Goal: Task Accomplishment & Management: Manage account settings

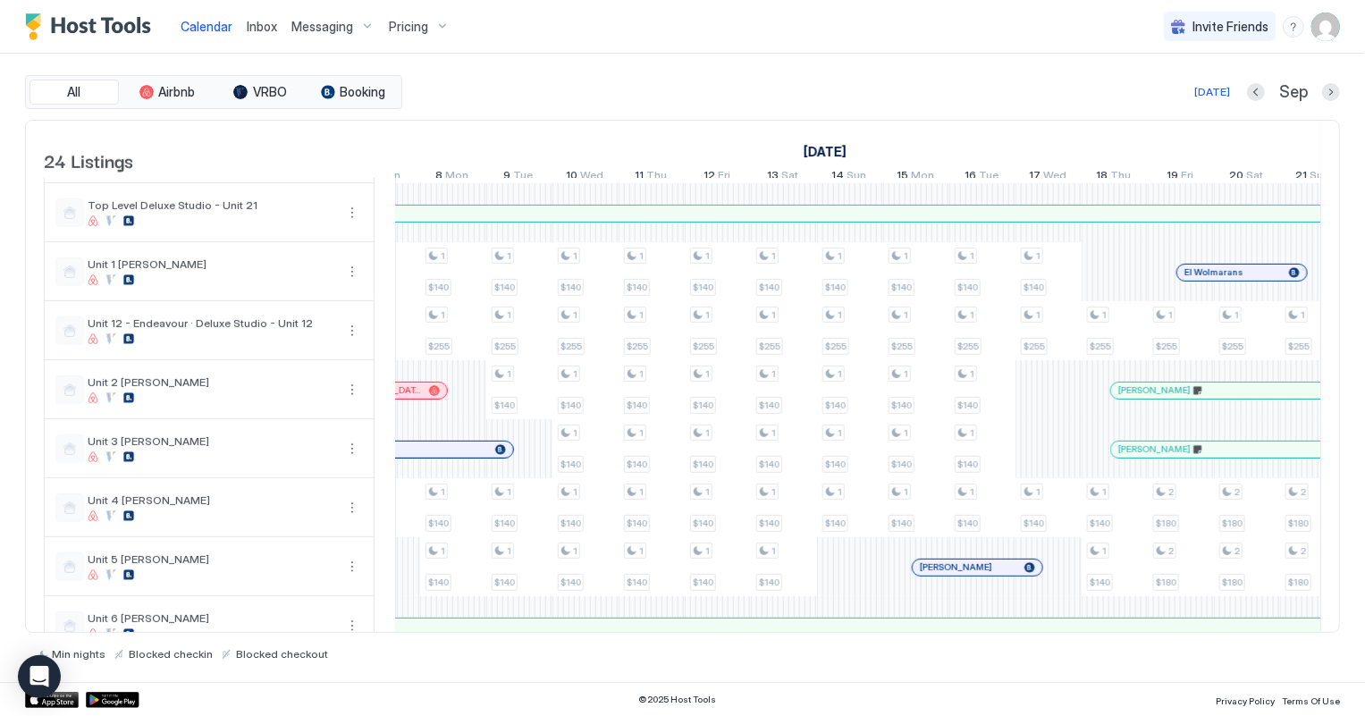
scroll to position [0, 1289]
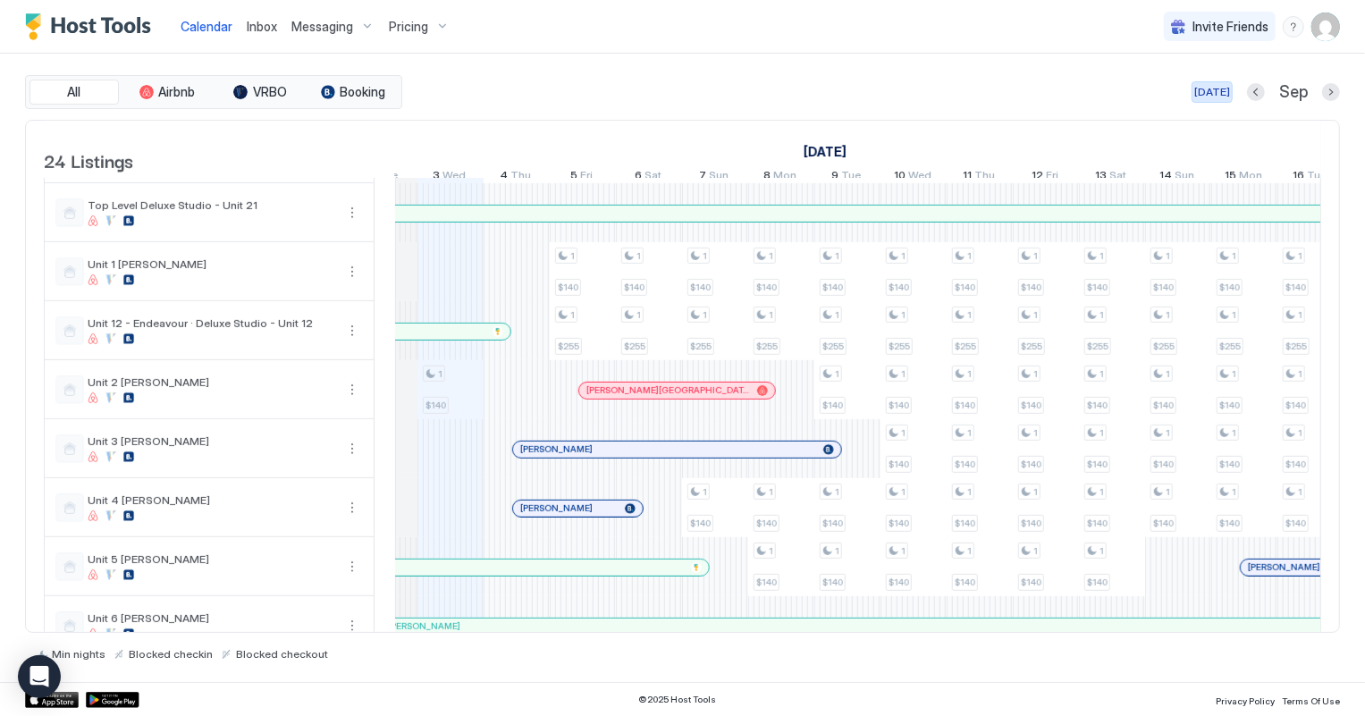
click at [1213, 95] on div "[DATE]" at bounding box center [1212, 92] width 36 height 16
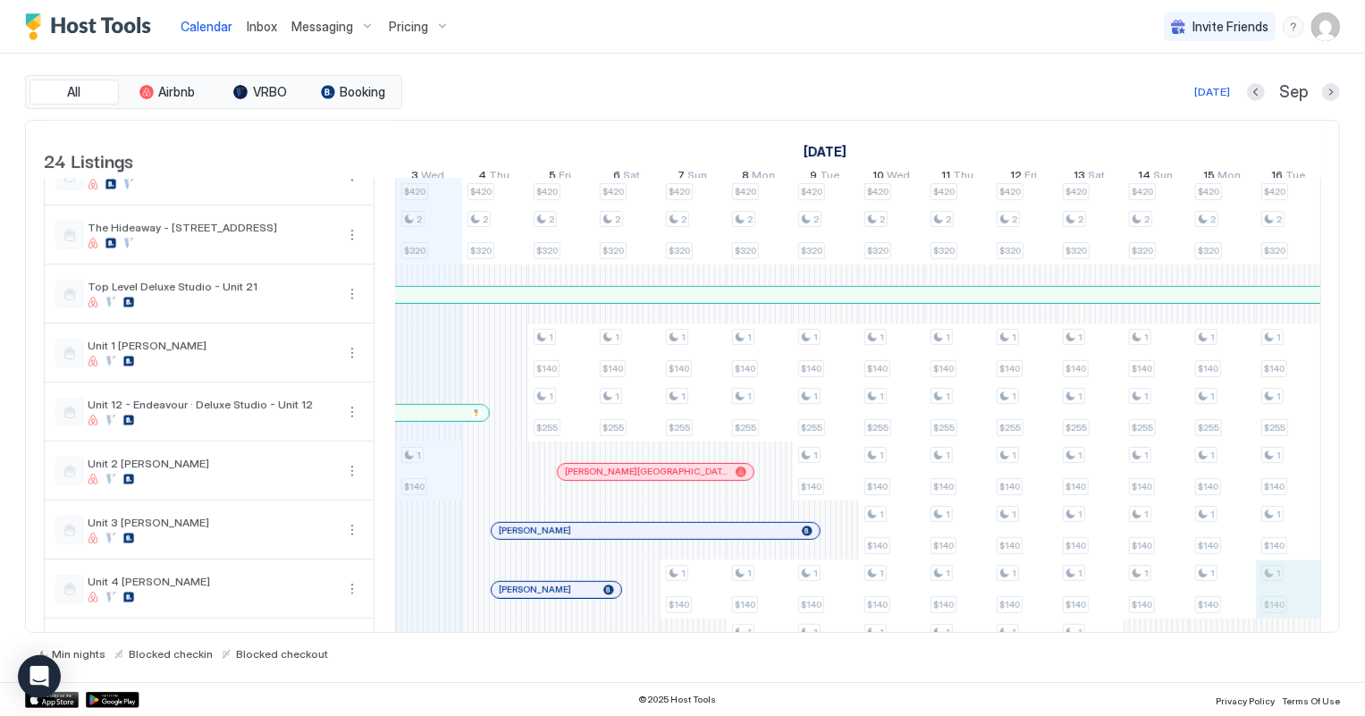
click at [1297, 617] on div "2 $280 3 $275 2 $250 3 $390 2 $280 1 $255 2 $420 2 $320 1 $140 2 $220 3 $350 3 …" at bounding box center [1190, 147] width 3572 height 1415
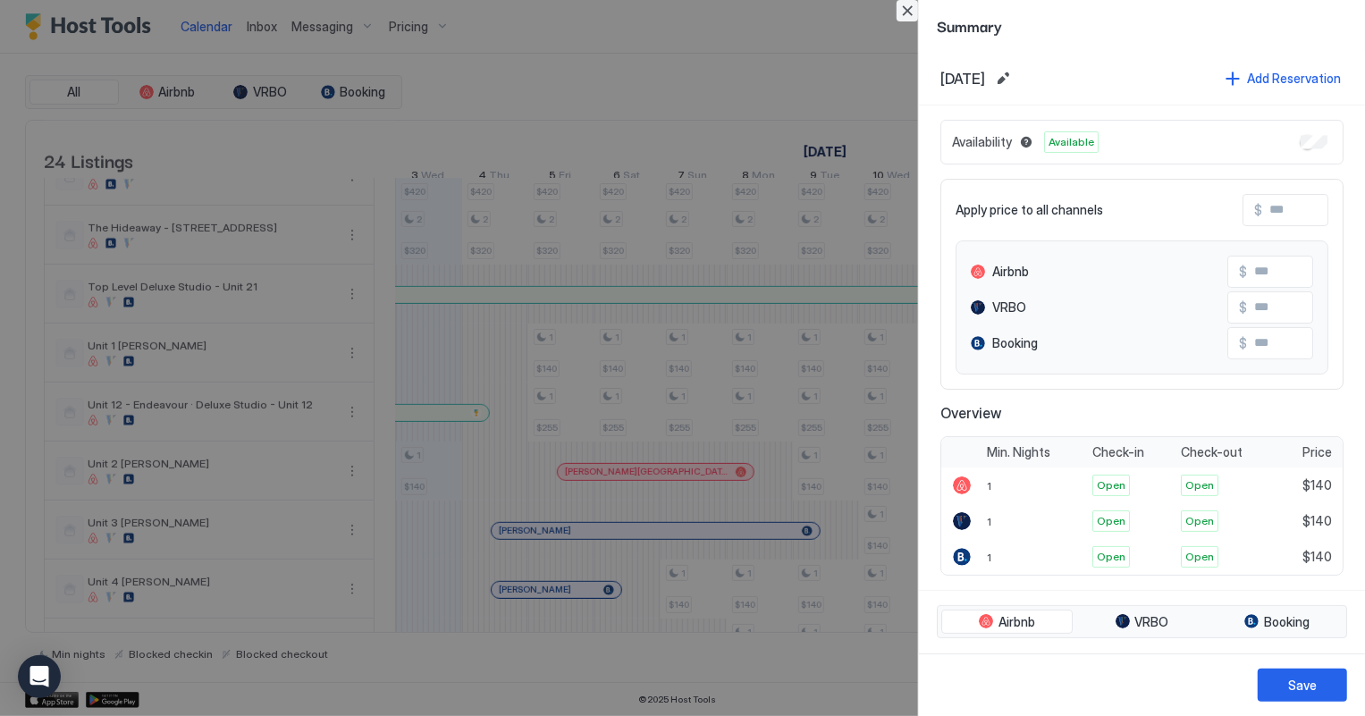
click at [910, 7] on button "Close" at bounding box center [907, 10] width 21 height 21
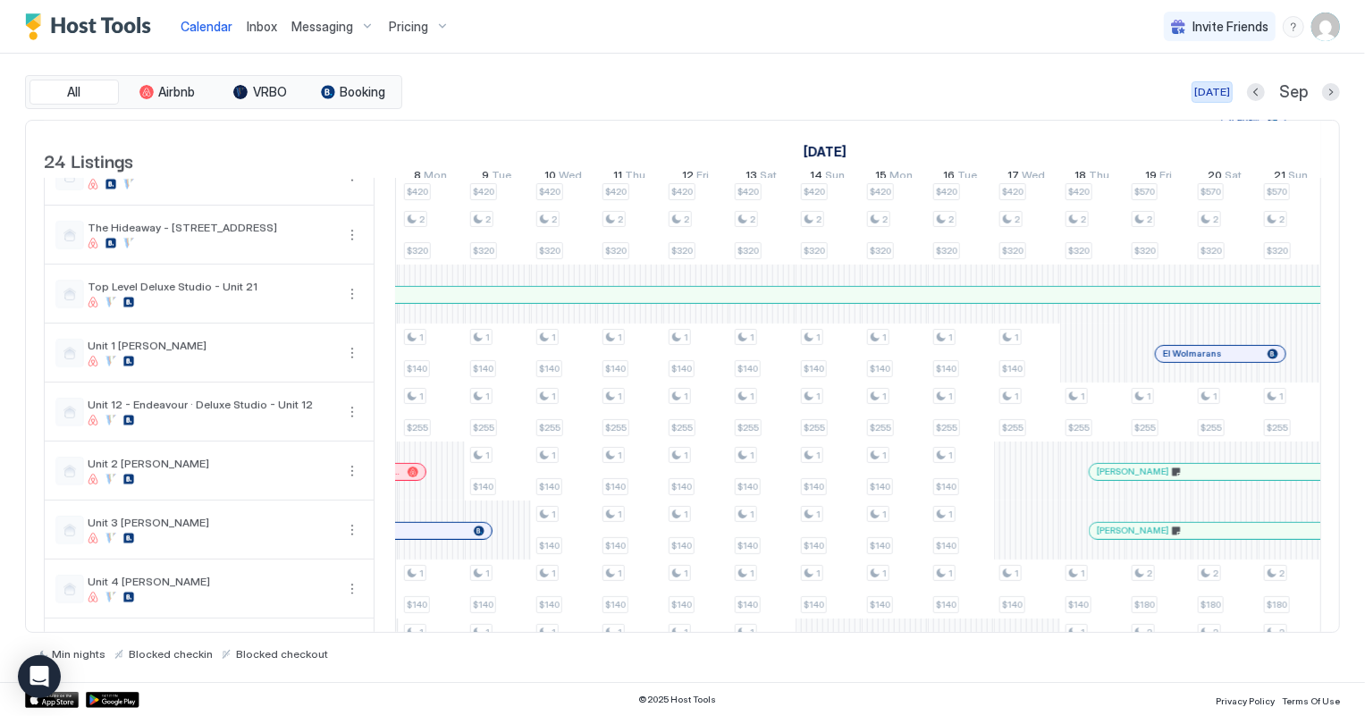
click at [1207, 88] on div "[DATE]" at bounding box center [1212, 92] width 36 height 16
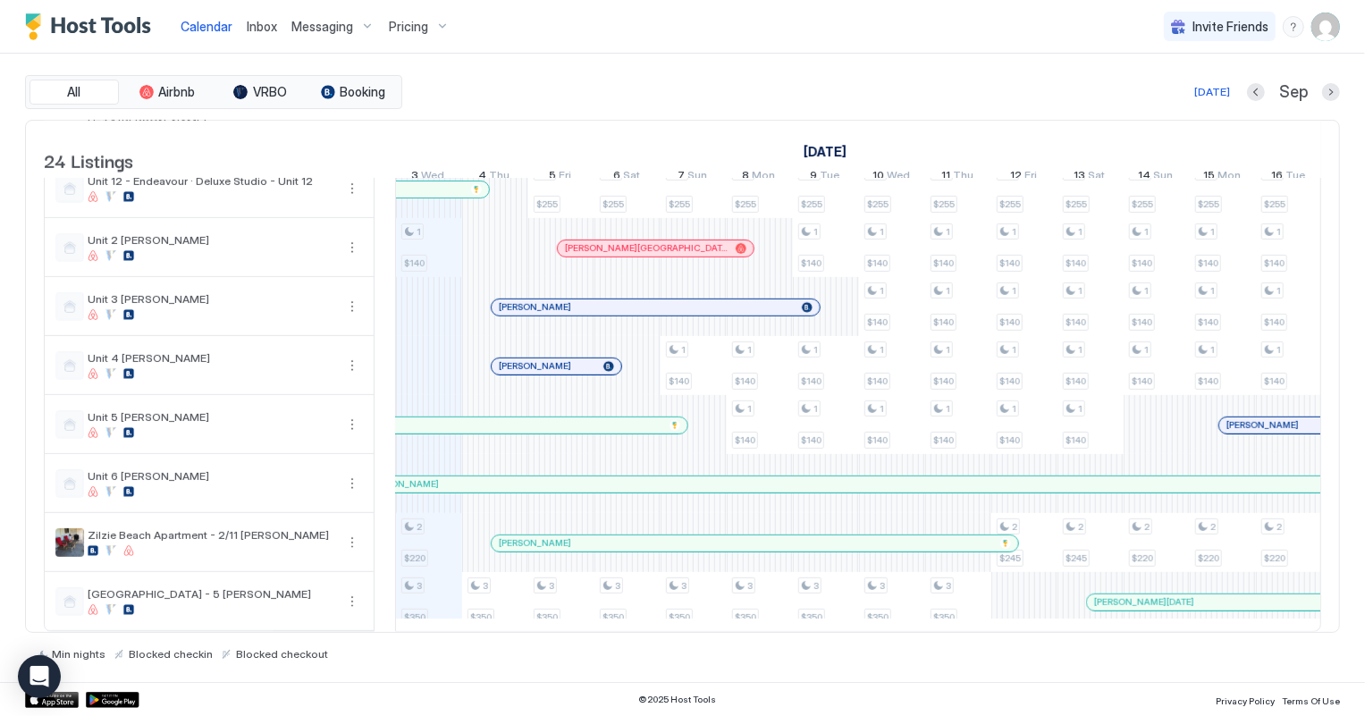
scroll to position [813, 0]
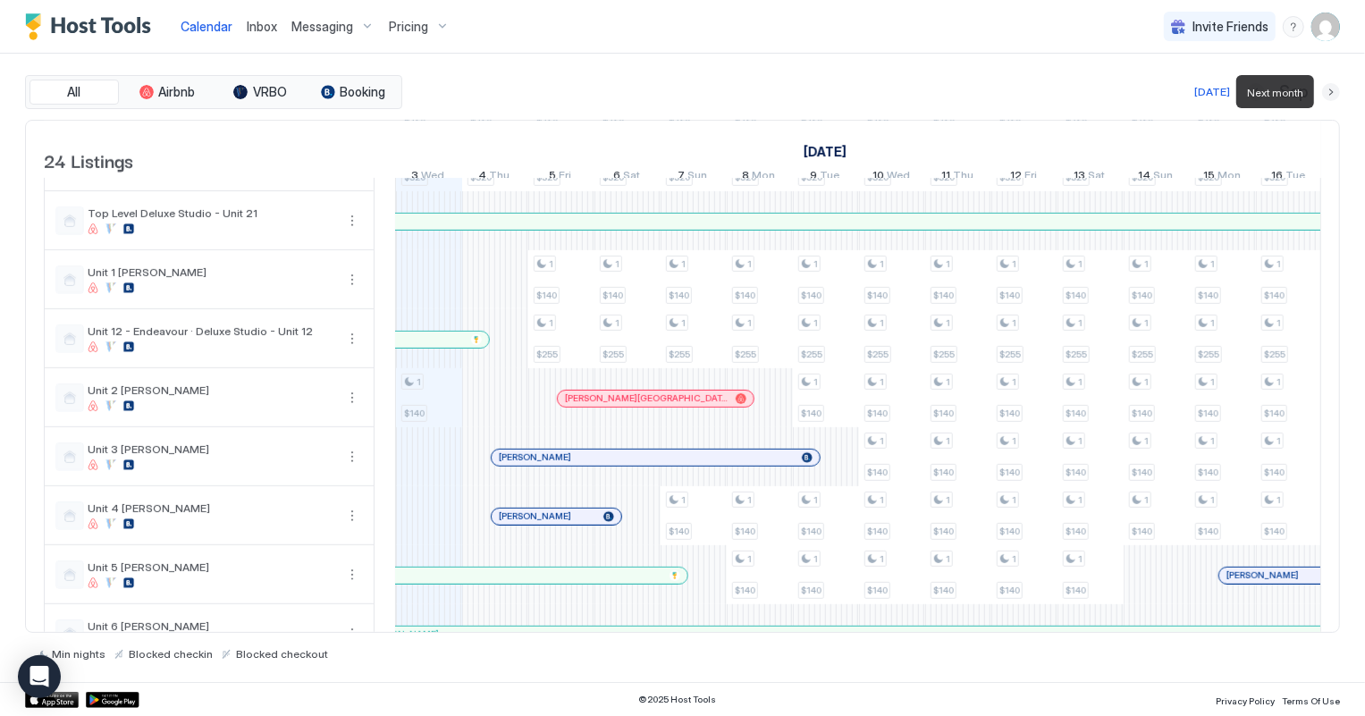
click at [1331, 90] on button "Next month" at bounding box center [1331, 92] width 18 height 18
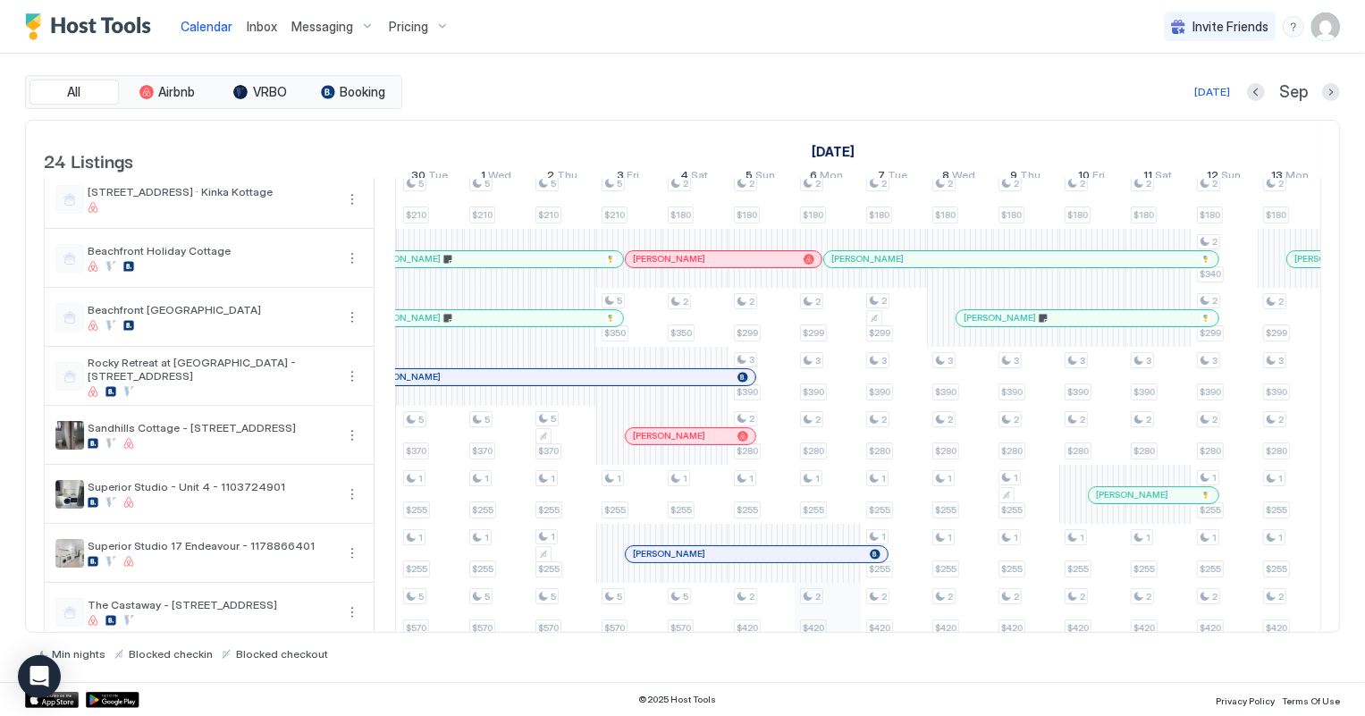
scroll to position [89, 0]
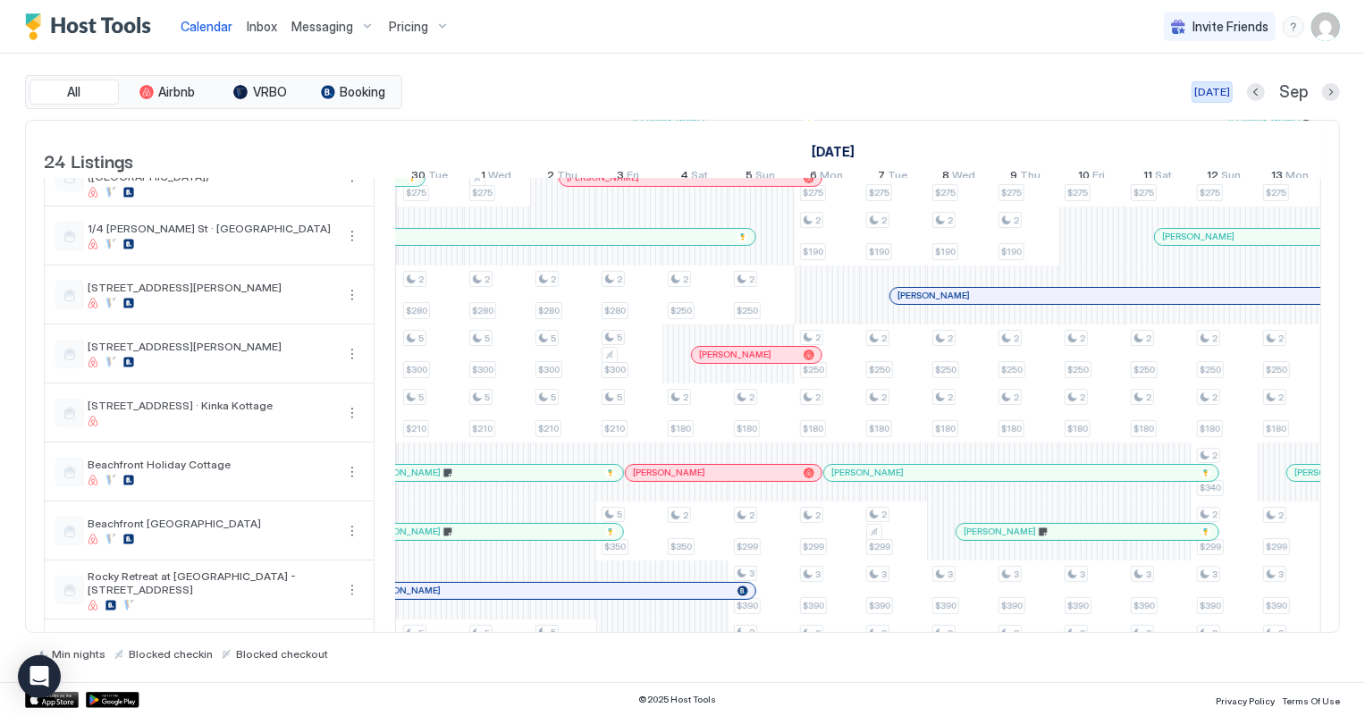
click at [1214, 92] on div "[DATE]" at bounding box center [1212, 92] width 36 height 16
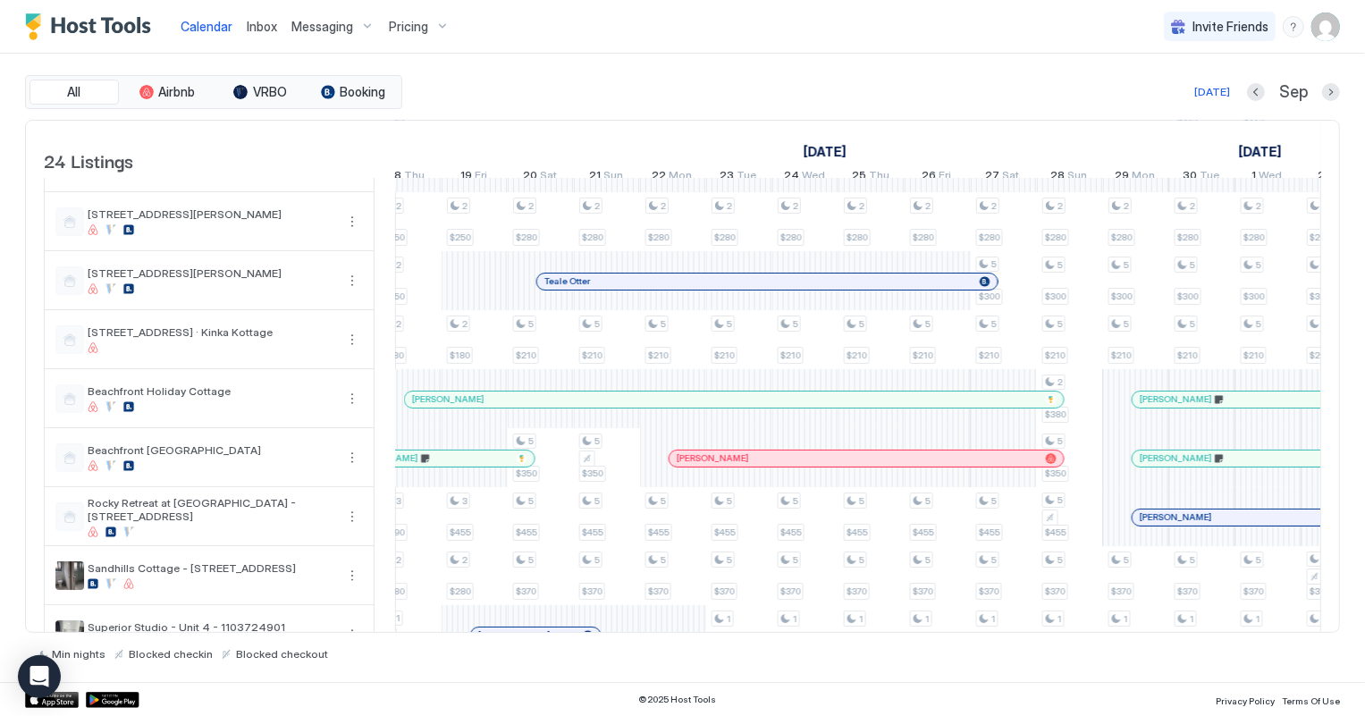
scroll to position [171, 0]
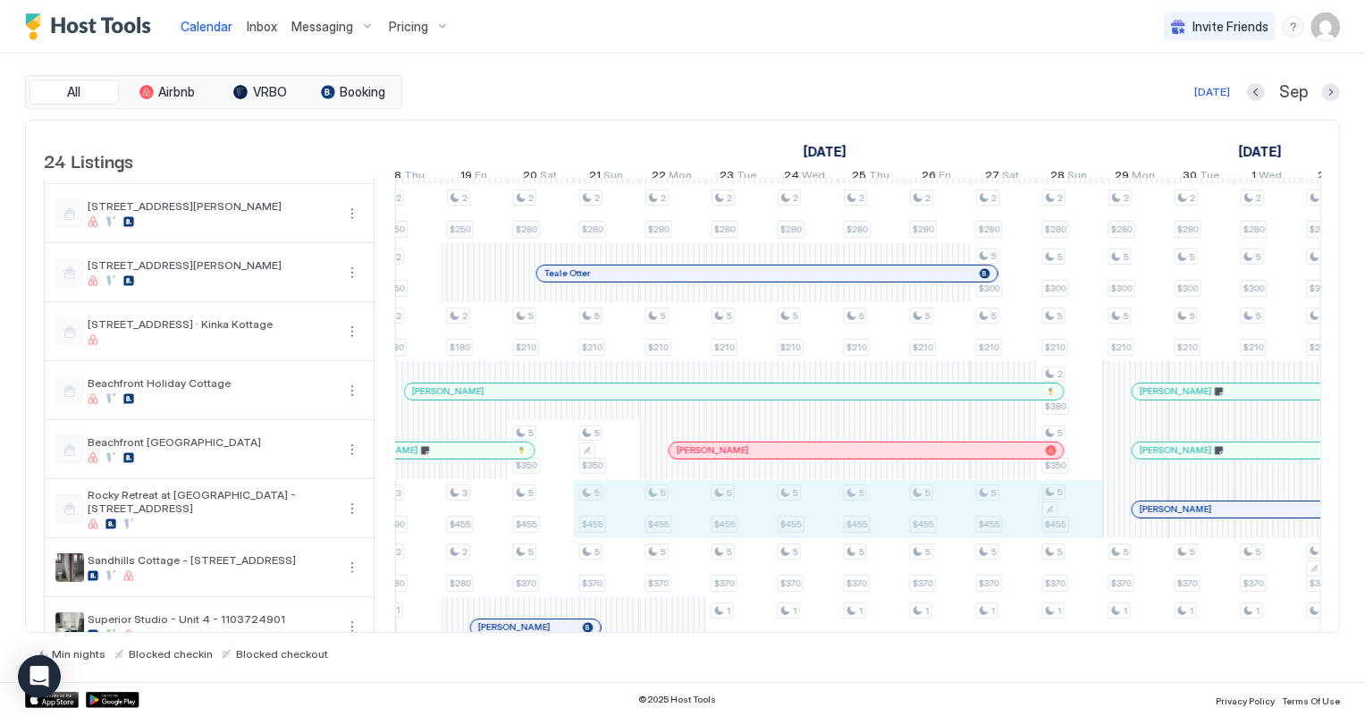
drag, startPoint x: 609, startPoint y: 527, endPoint x: 1051, endPoint y: 508, distance: 442.9
click at [1051, 508] on div "2 $280 3 $275 2 $250 3 $390 2 $280 1 $255 2 $420 2 $320 1 $140 2 $220 3 $350 3 …" at bounding box center [177, 715] width 3572 height 1415
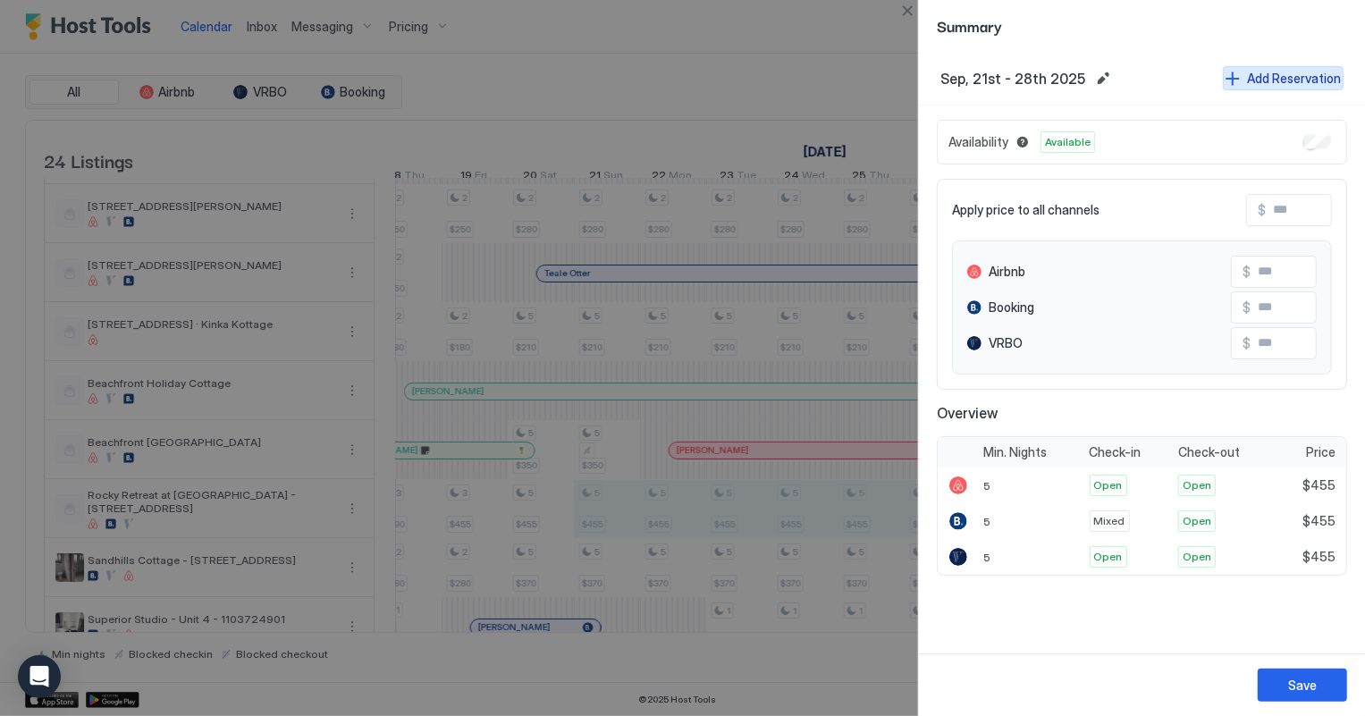
click at [1268, 72] on div "Add Reservation" at bounding box center [1294, 78] width 94 height 19
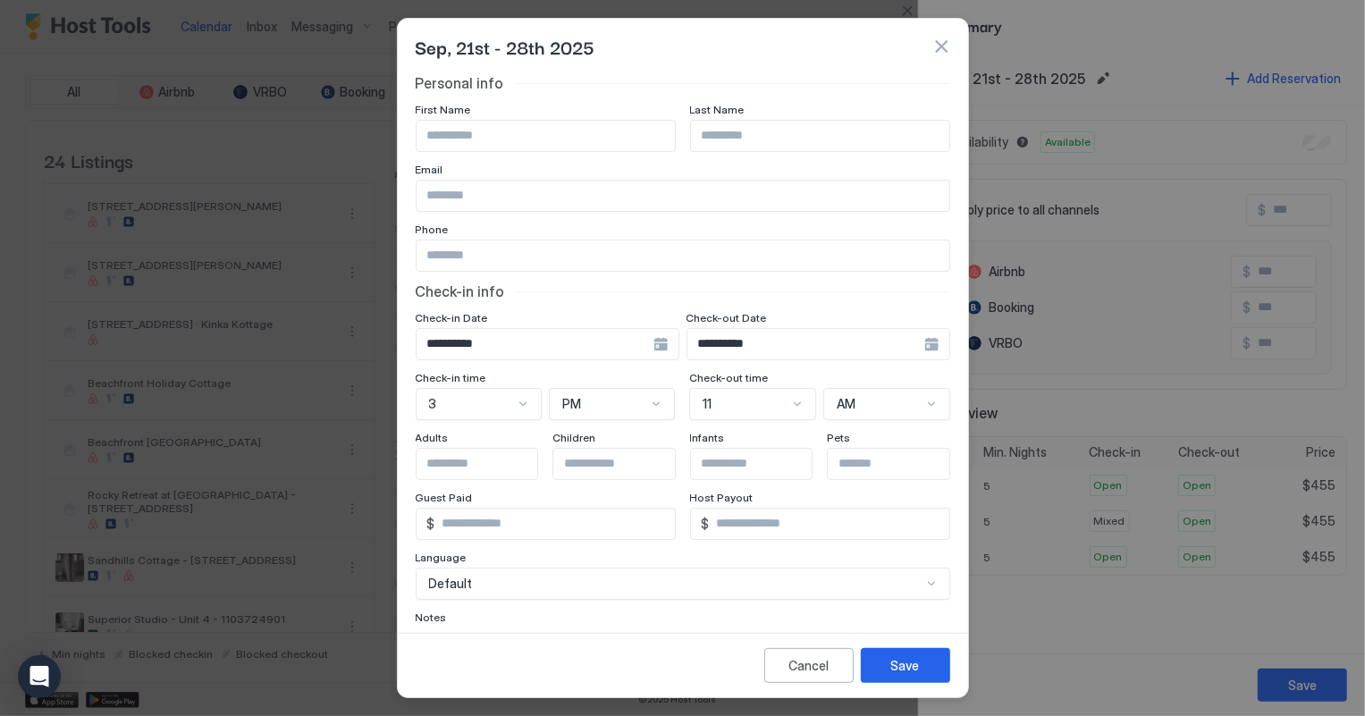
click at [492, 139] on input "Input Field" at bounding box center [546, 136] width 258 height 30
type input "********"
click at [691, 132] on input "Input Field" at bounding box center [820, 136] width 258 height 30
type input "*******"
click at [444, 189] on input "Input Field" at bounding box center [683, 196] width 533 height 30
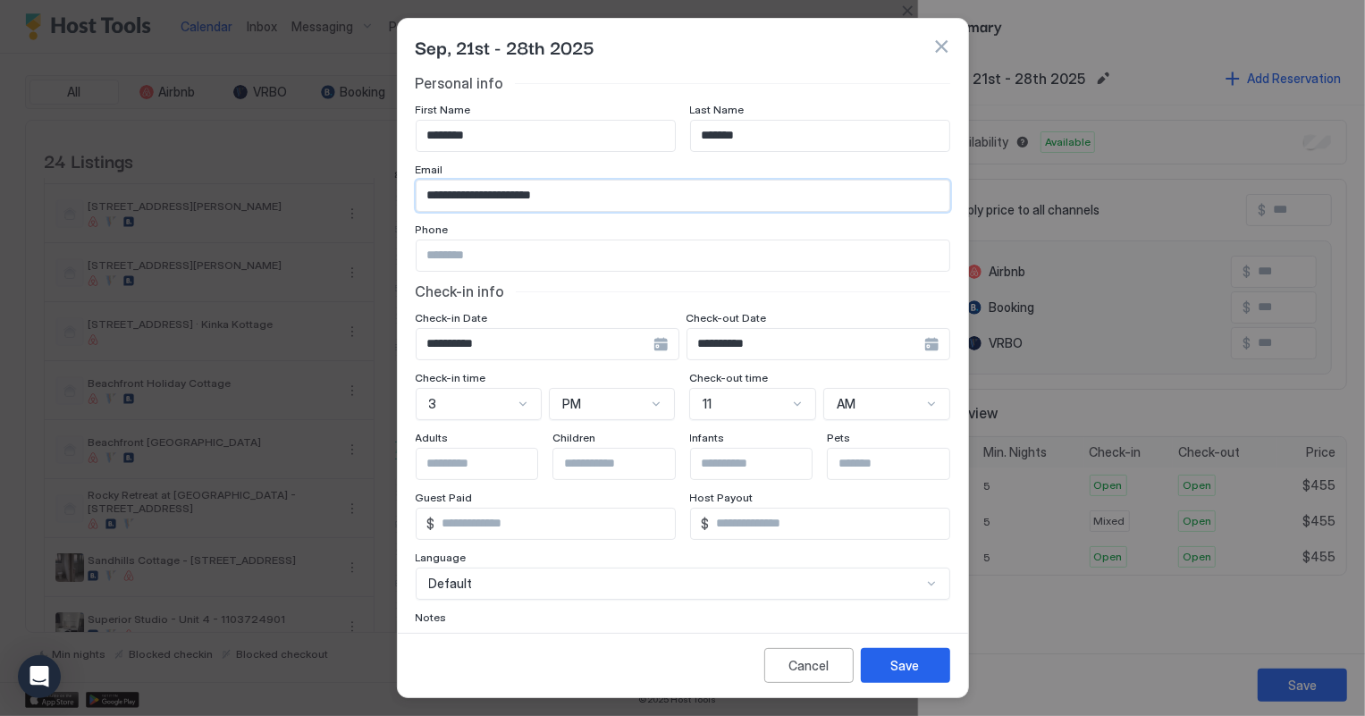
type input "**********"
click at [442, 254] on input "Input Field" at bounding box center [683, 255] width 533 height 30
type input "**********"
click at [496, 465] on input "Input Field" at bounding box center [490, 464] width 147 height 30
type input "*"
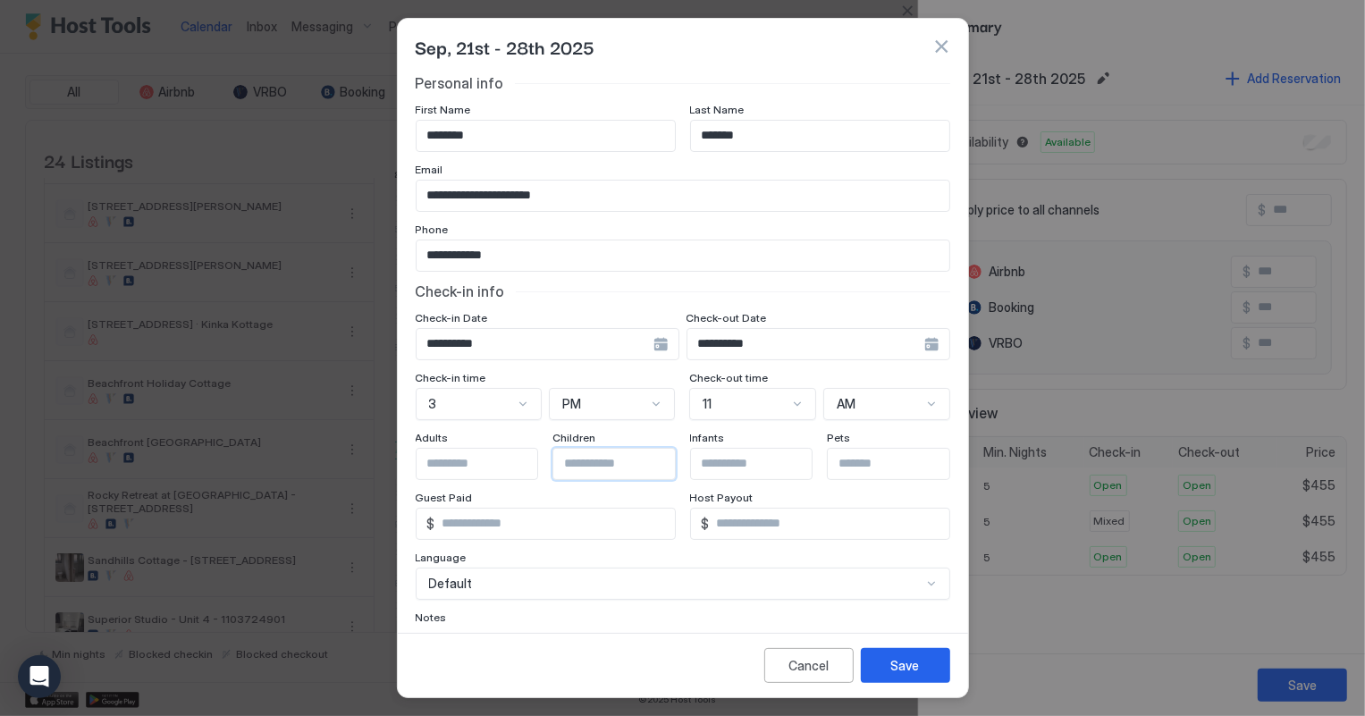
click at [636, 465] on input "Input Field" at bounding box center [626, 464] width 147 height 30
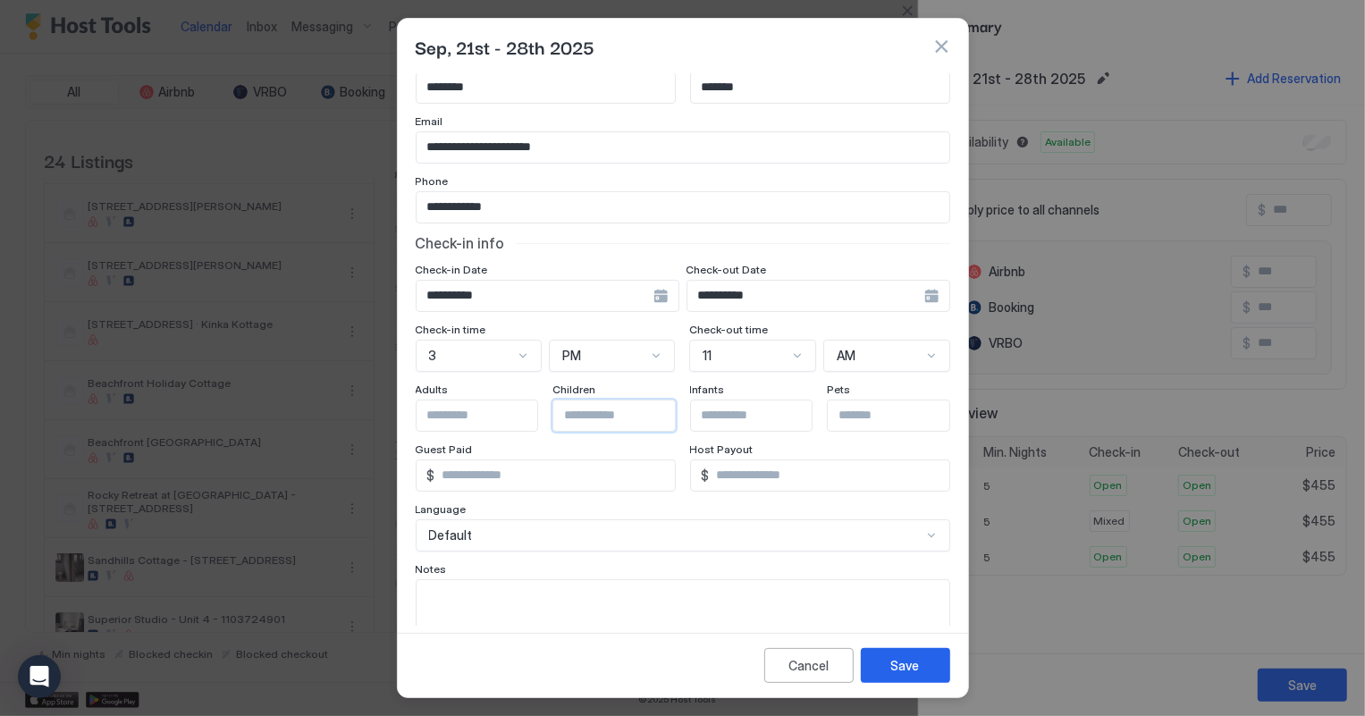
scroll to position [107, 0]
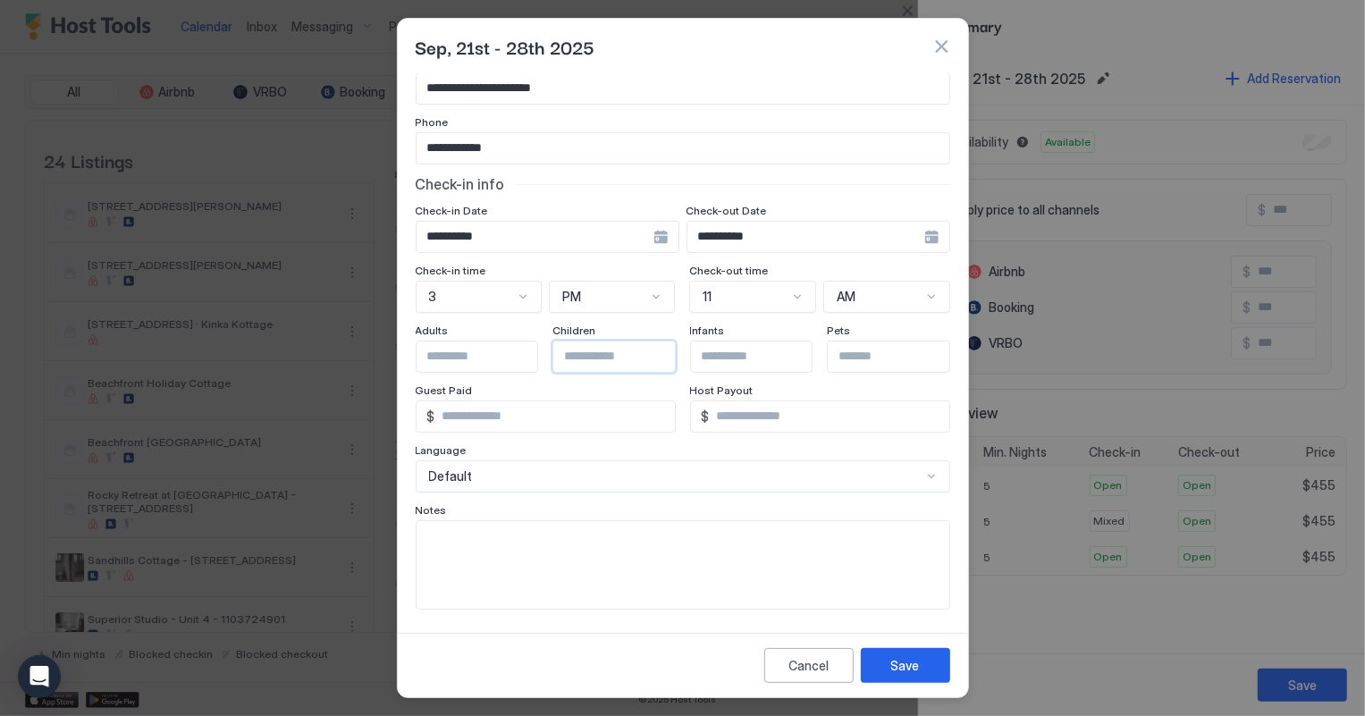
type input "*"
click at [417, 532] on textarea "Input Field" at bounding box center [683, 565] width 533 height 88
type textarea "**********"
click at [930, 670] on button "Save" at bounding box center [905, 665] width 89 height 35
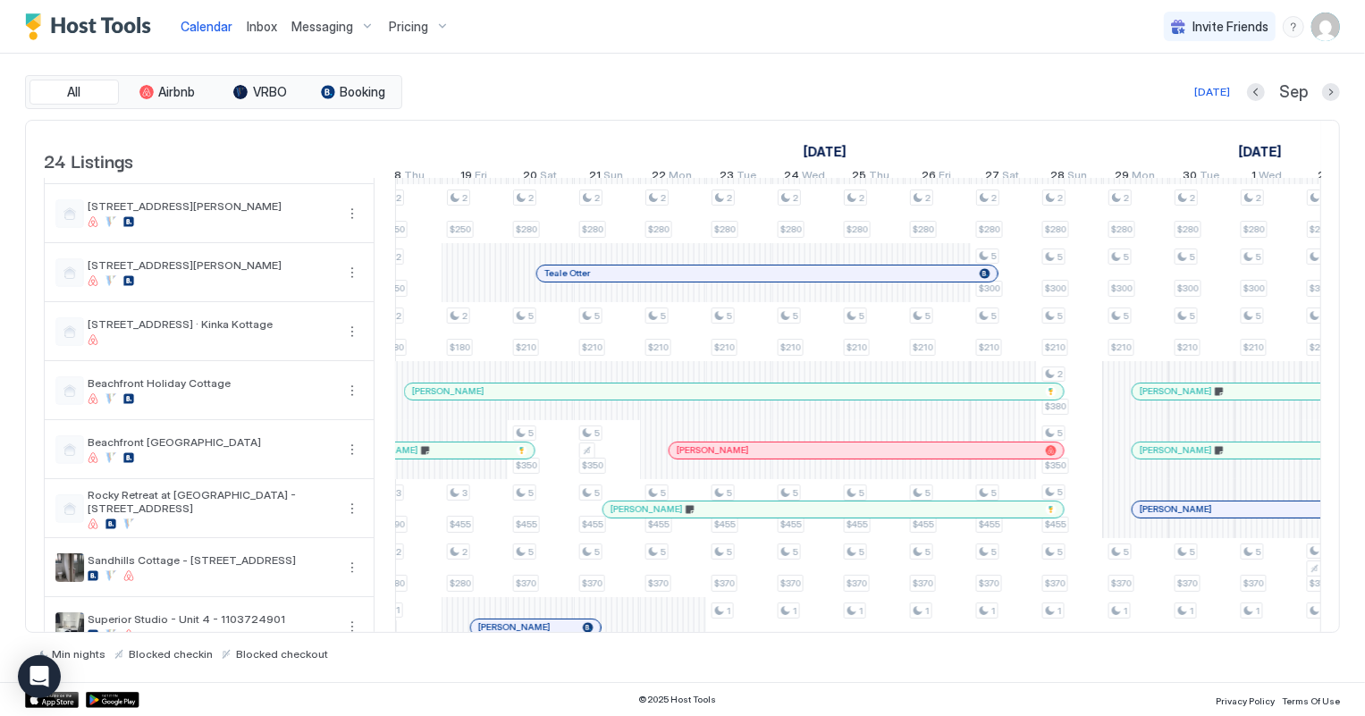
click at [897, 518] on div "[PERSON_NAME]" at bounding box center [833, 509] width 460 height 16
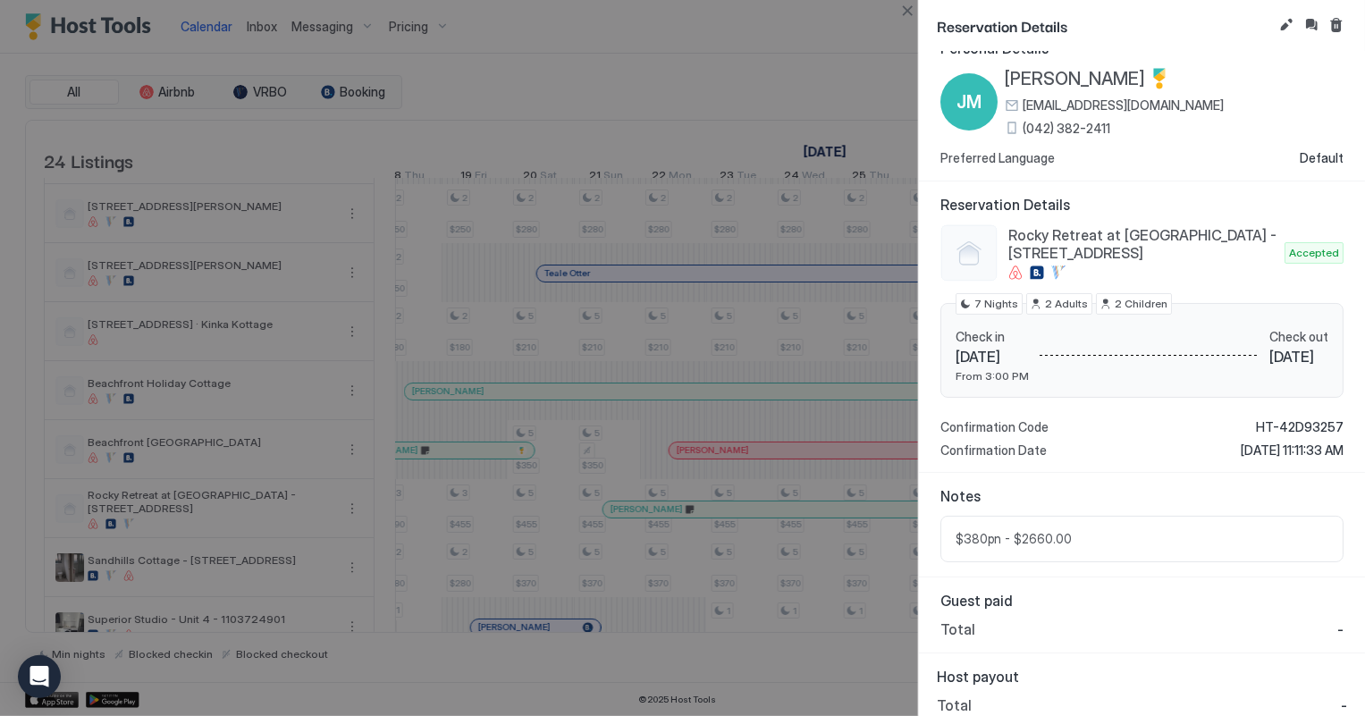
scroll to position [38, 0]
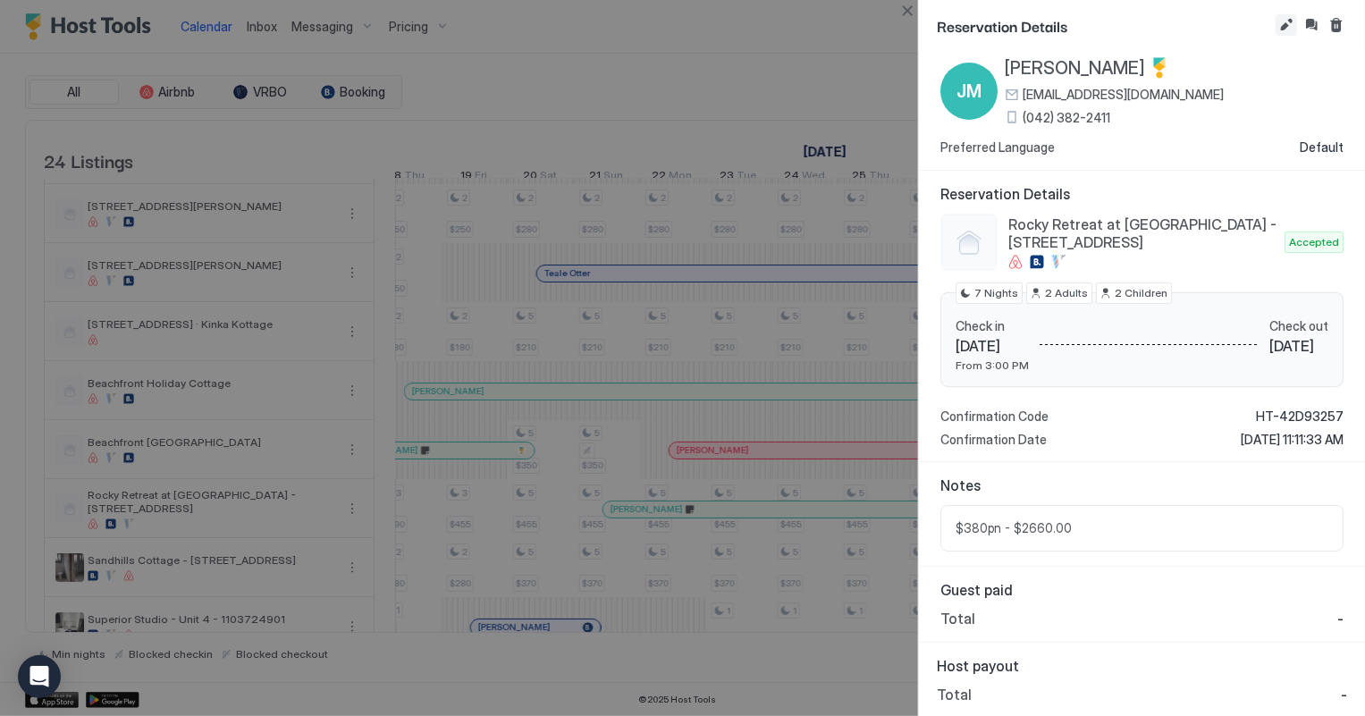
click at [1287, 26] on button "Edit reservation" at bounding box center [1286, 24] width 21 height 21
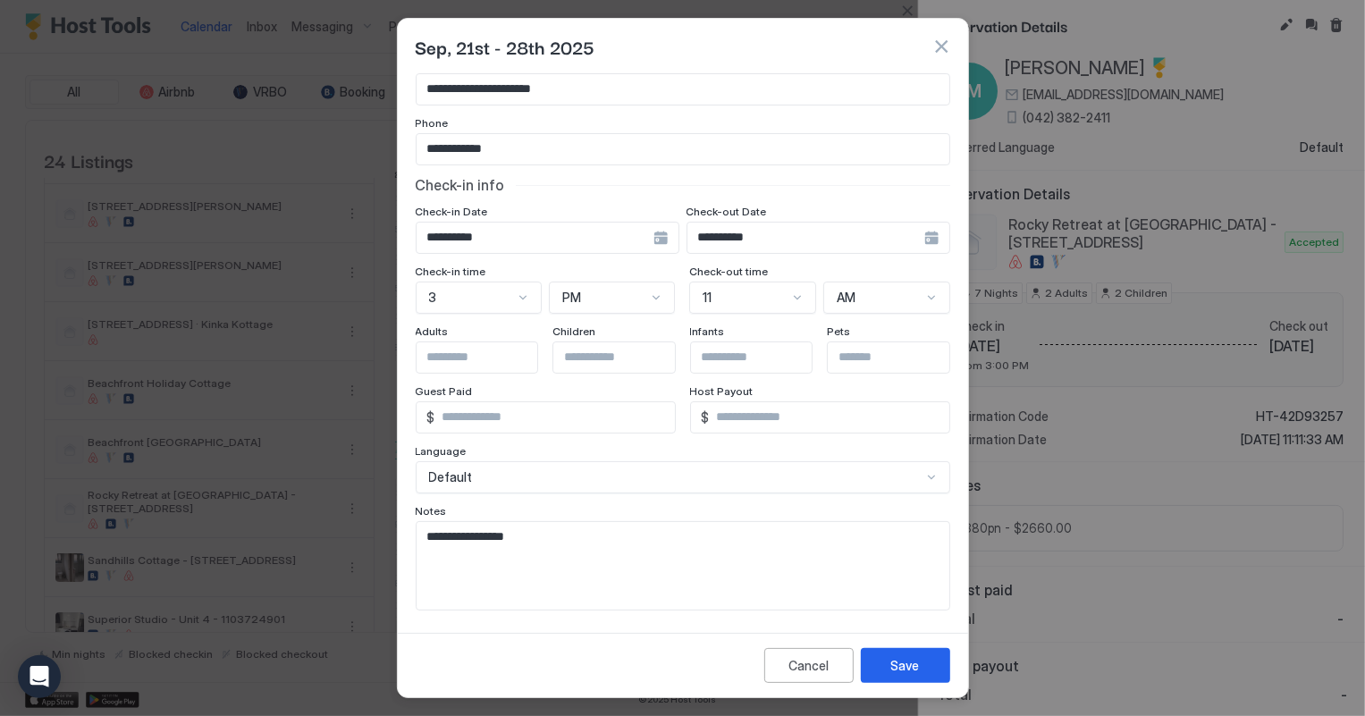
scroll to position [107, 0]
click at [495, 568] on textarea "**********" at bounding box center [677, 565] width 521 height 88
click at [566, 522] on textarea "**********" at bounding box center [677, 565] width 521 height 88
click at [620, 557] on textarea "**********" at bounding box center [677, 565] width 521 height 88
type textarea "**********"
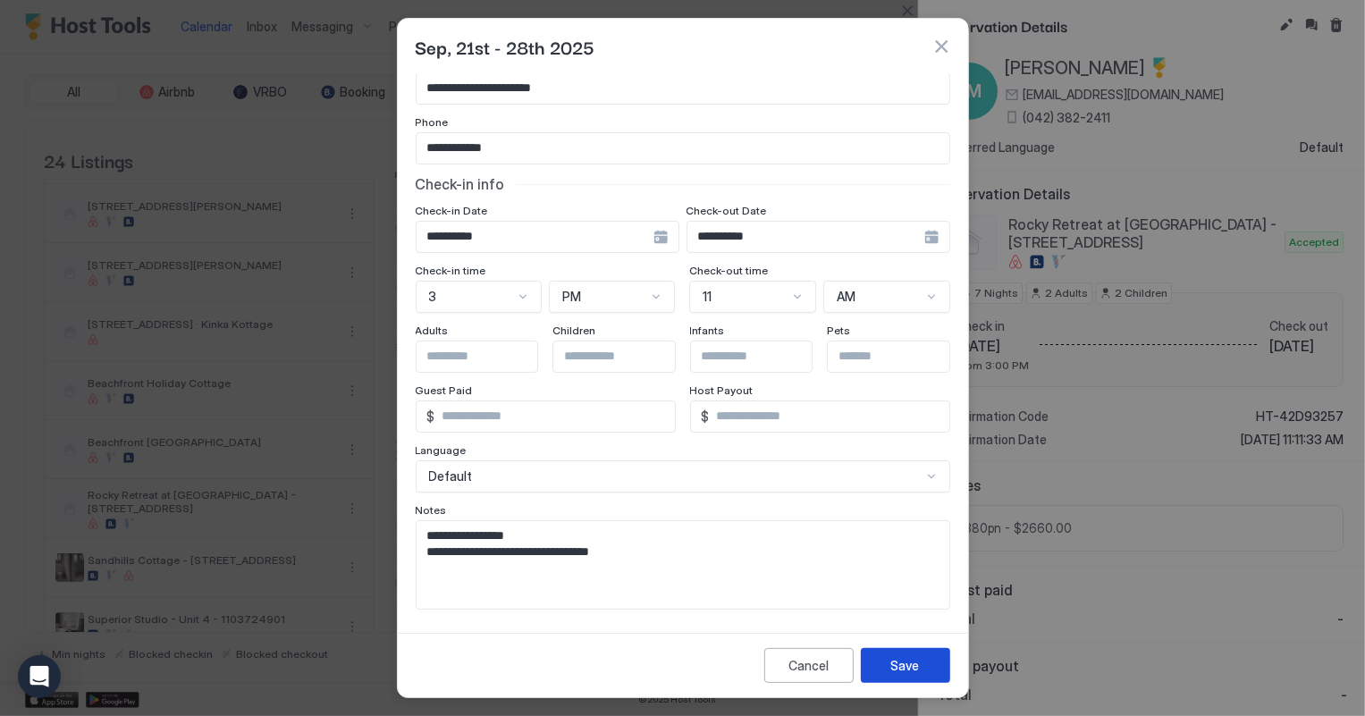
click at [909, 665] on div "Save" at bounding box center [905, 665] width 29 height 19
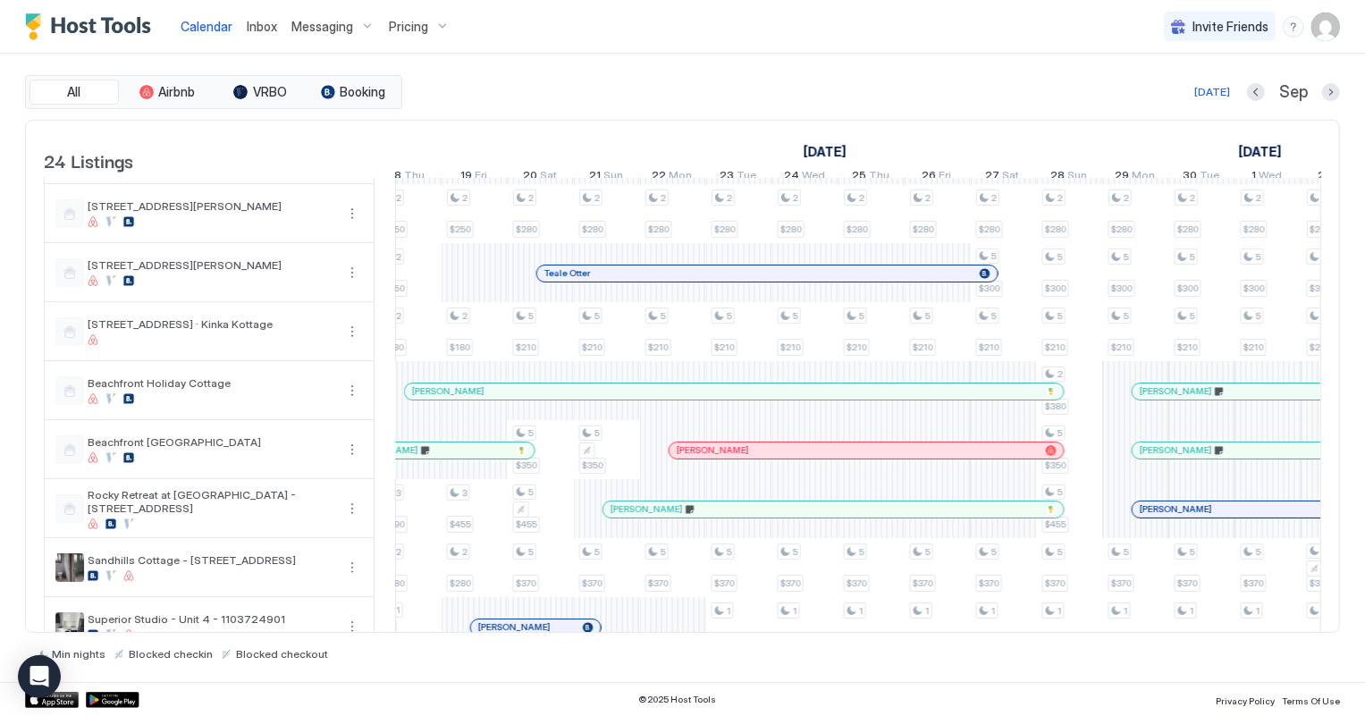
click at [265, 25] on span "Inbox" at bounding box center [262, 26] width 30 height 15
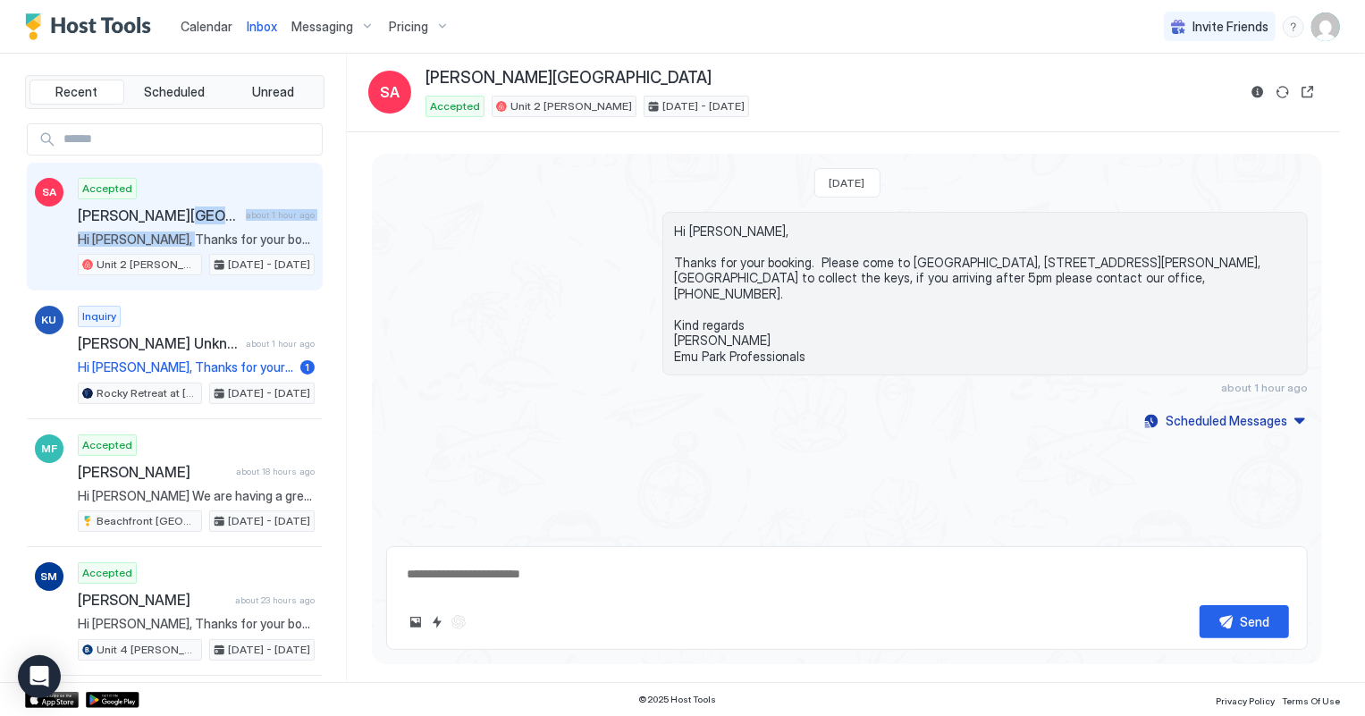
click at [178, 225] on div "Accepted [PERSON_NAME][GEOGRAPHIC_DATA] about 1 hour ago Hi [PERSON_NAME], Than…" at bounding box center [196, 227] width 237 height 98
click at [590, 226] on div "Hi [PERSON_NAME], Thanks for your booking. Please come to [GEOGRAPHIC_DATA], [S…" at bounding box center [847, 303] width 922 height 183
click at [208, 22] on span "Calendar" at bounding box center [207, 26] width 52 height 15
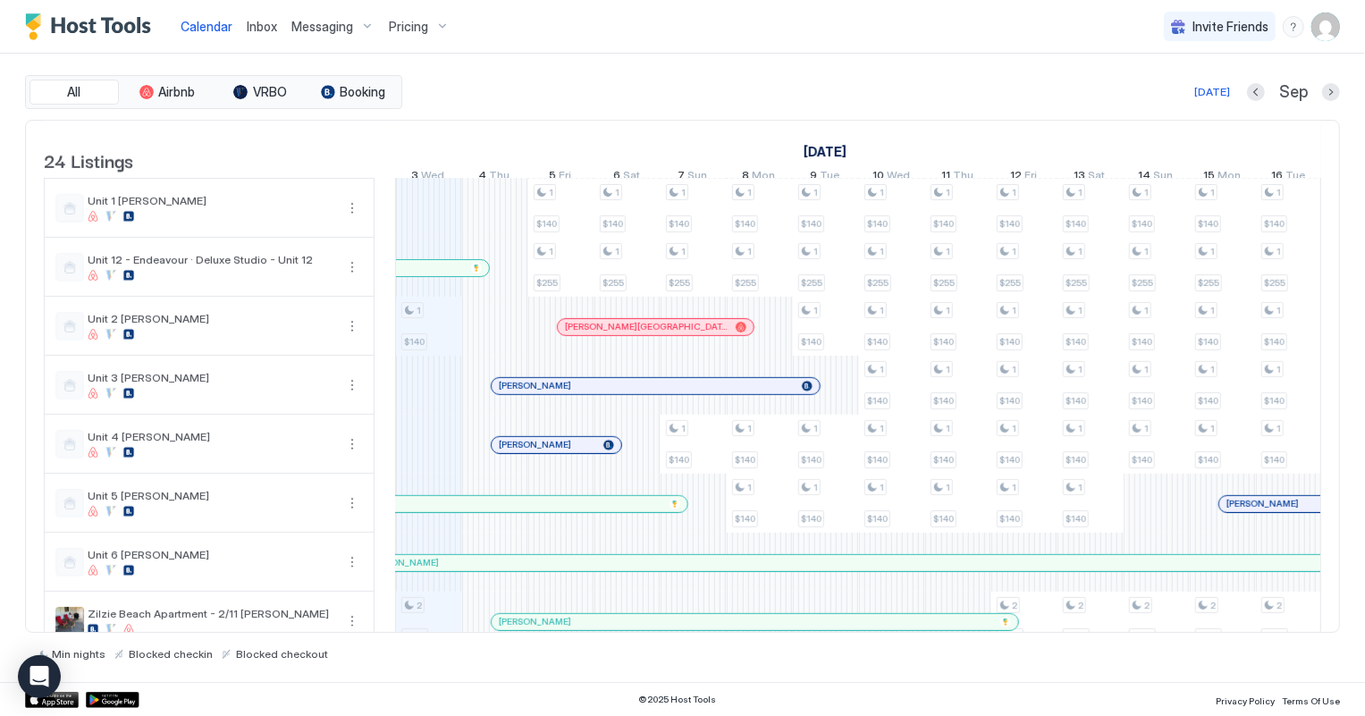
scroll to position [822, 0]
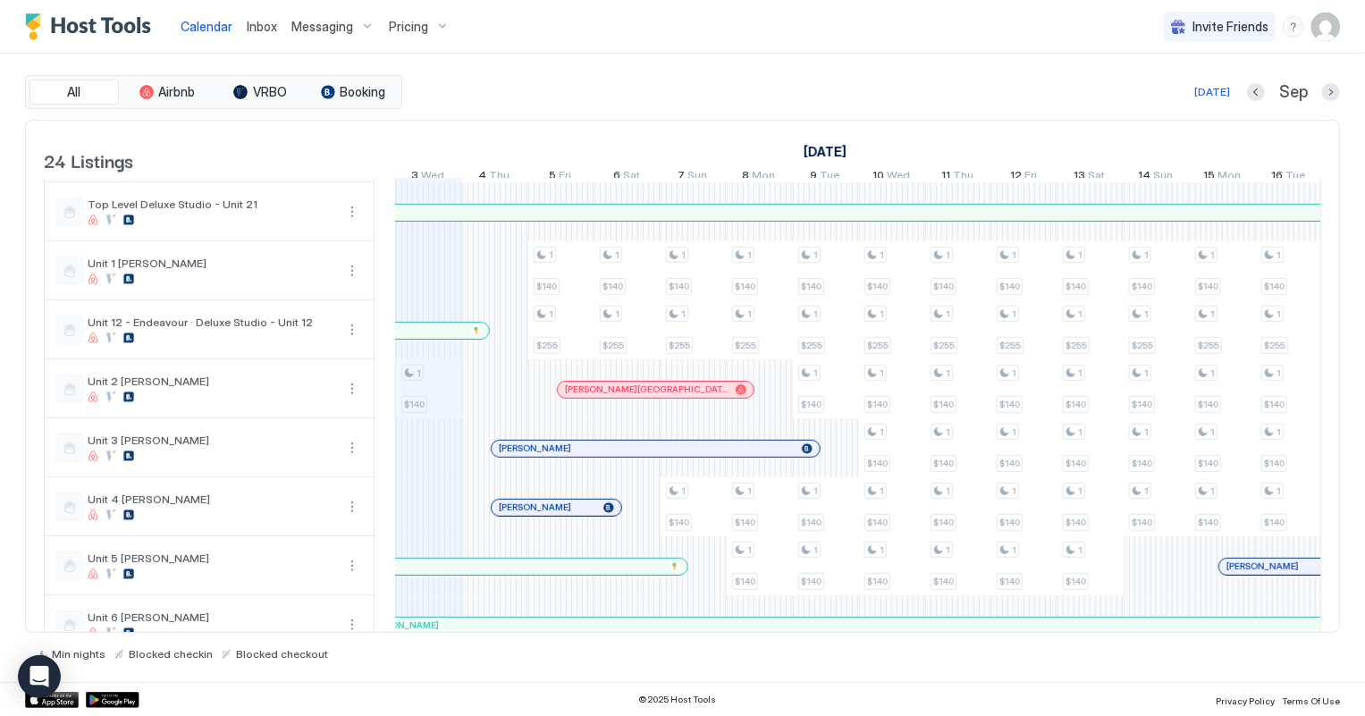
click at [649, 397] on div at bounding box center [650, 390] width 14 height 14
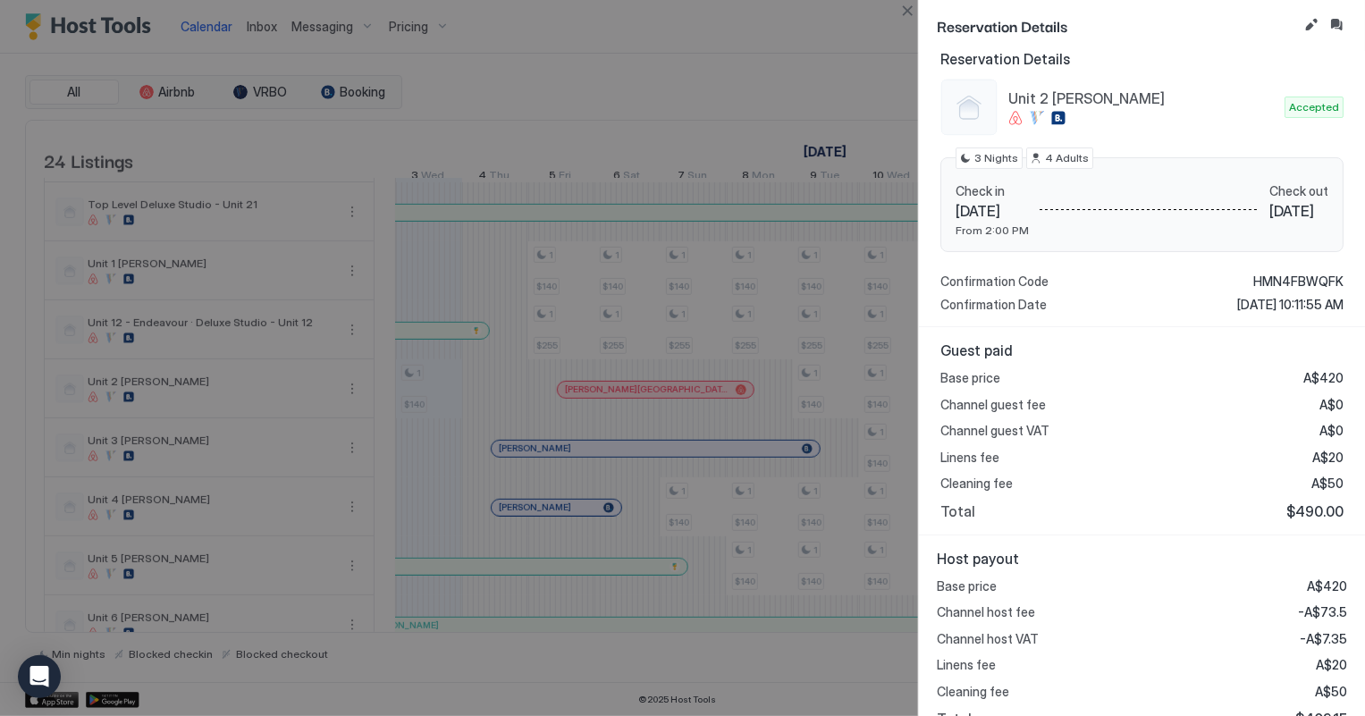
scroll to position [187, 0]
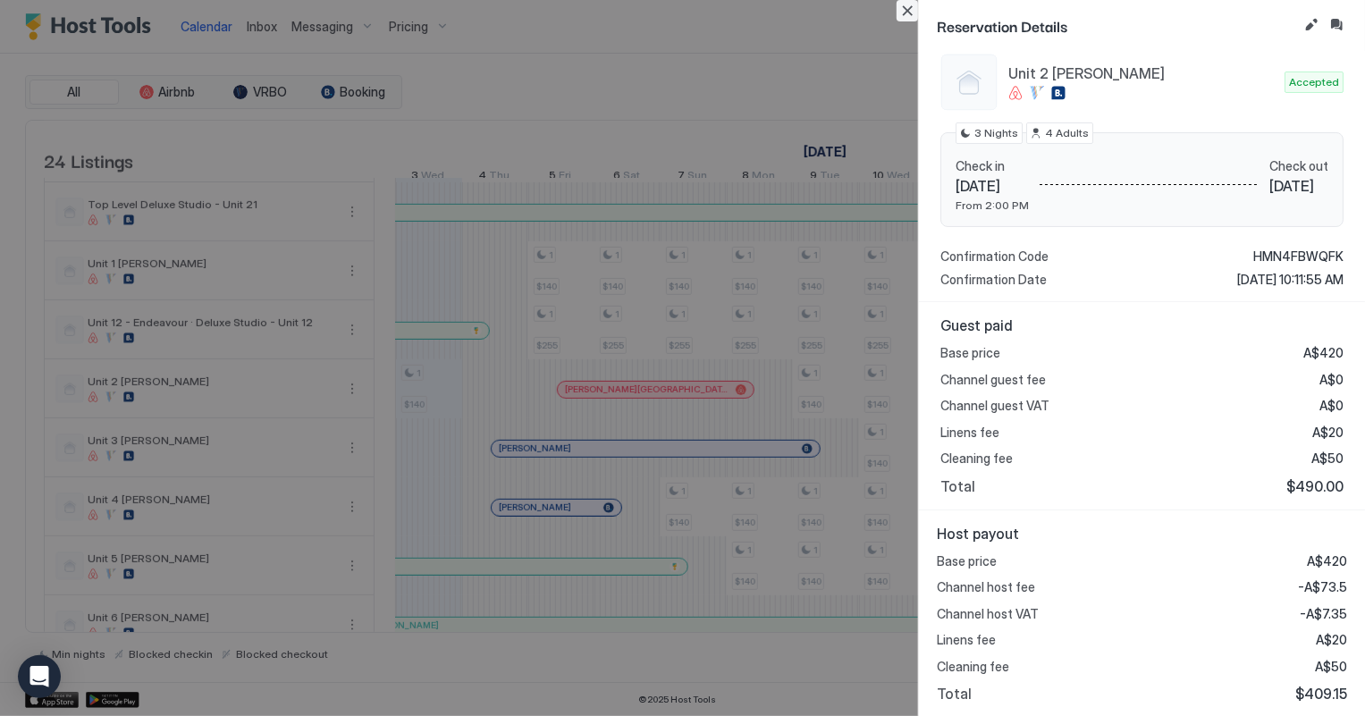
click at [906, 13] on button "Close" at bounding box center [907, 10] width 21 height 21
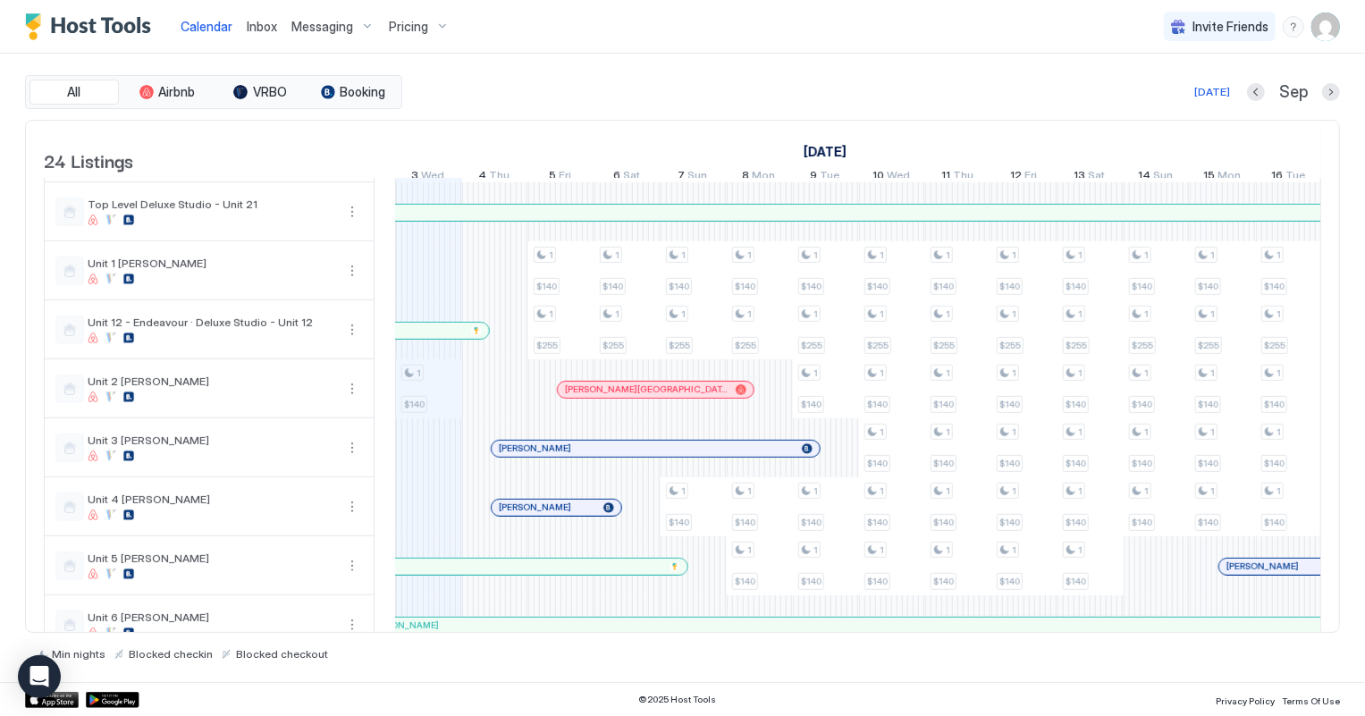
click at [629, 397] on div at bounding box center [626, 390] width 14 height 14
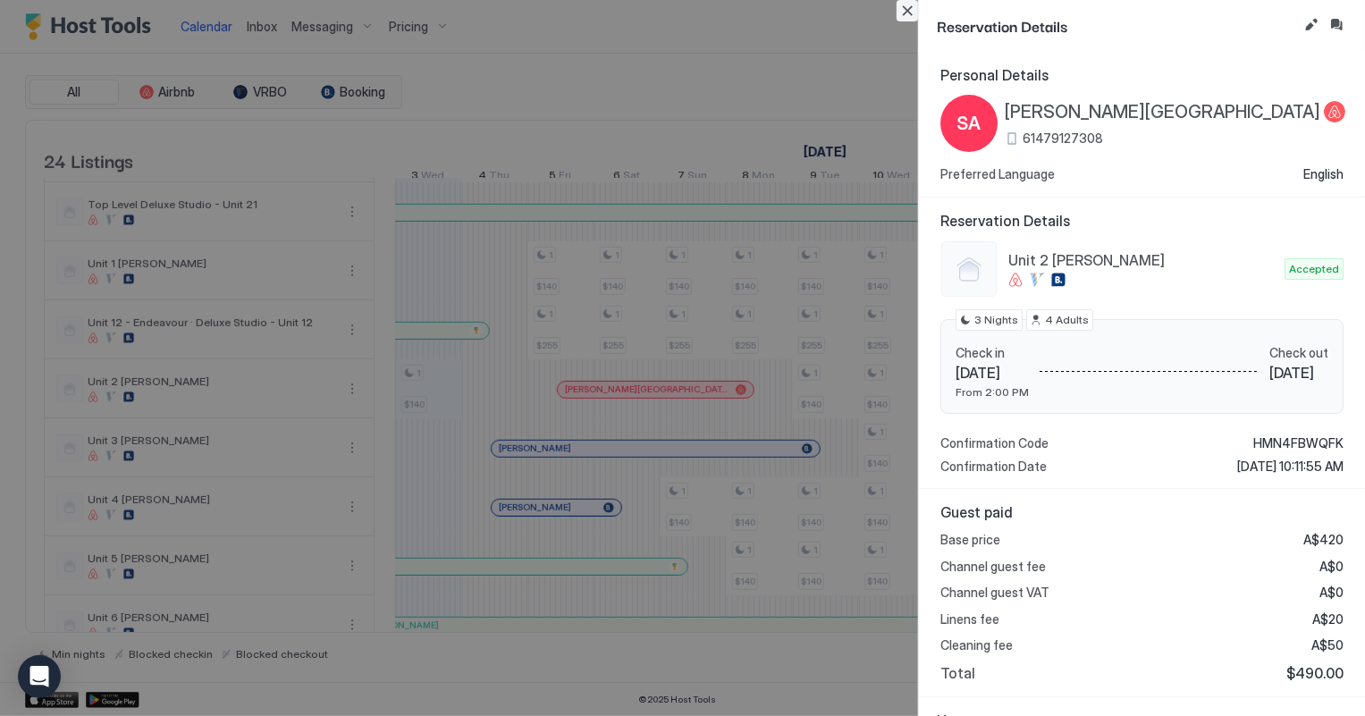
click at [908, 9] on button "Close" at bounding box center [907, 10] width 21 height 21
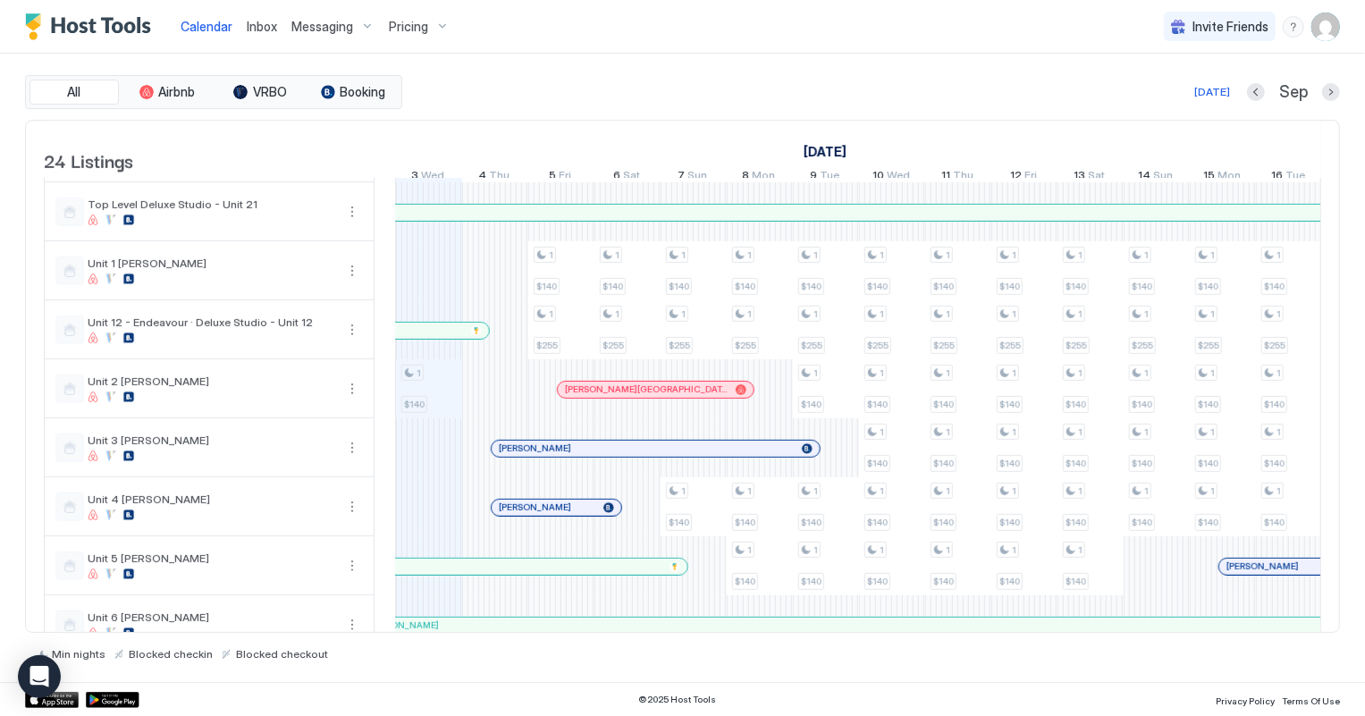
click at [248, 24] on span "Inbox" at bounding box center [262, 26] width 30 height 15
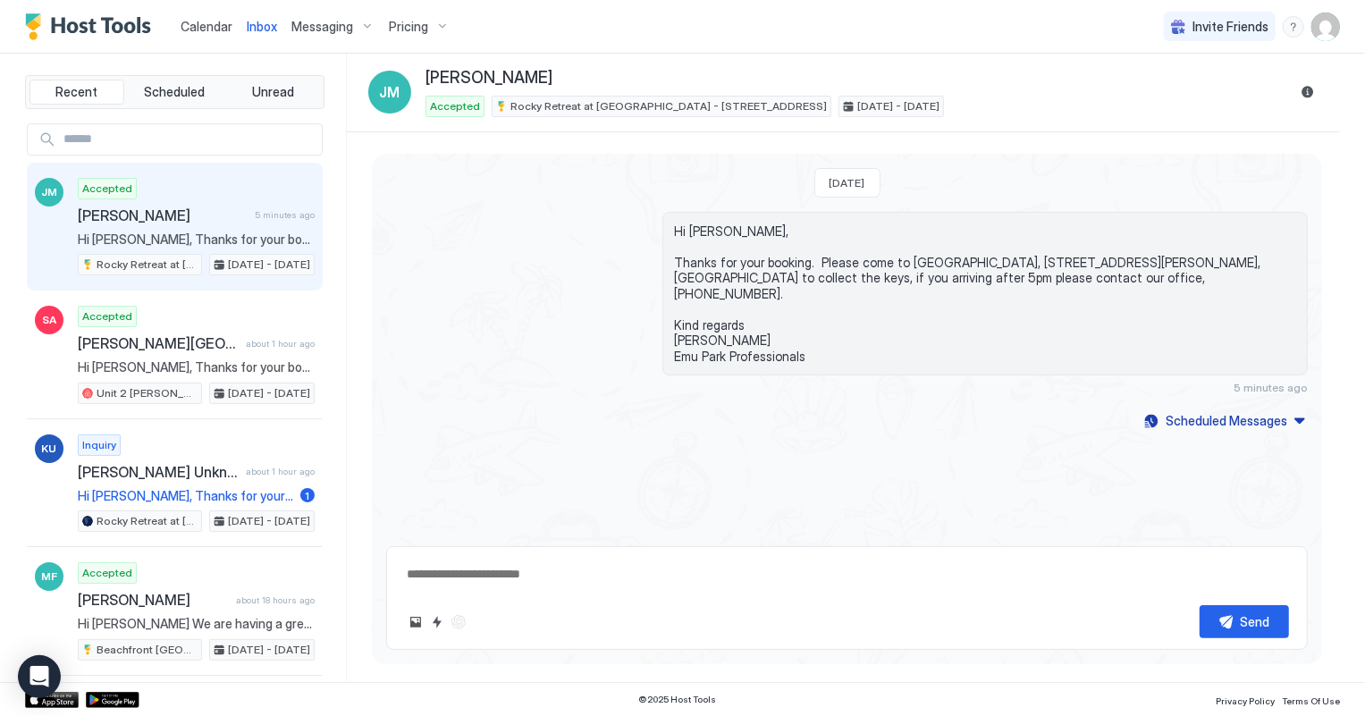
click at [198, 29] on span "Calendar" at bounding box center [207, 26] width 52 height 15
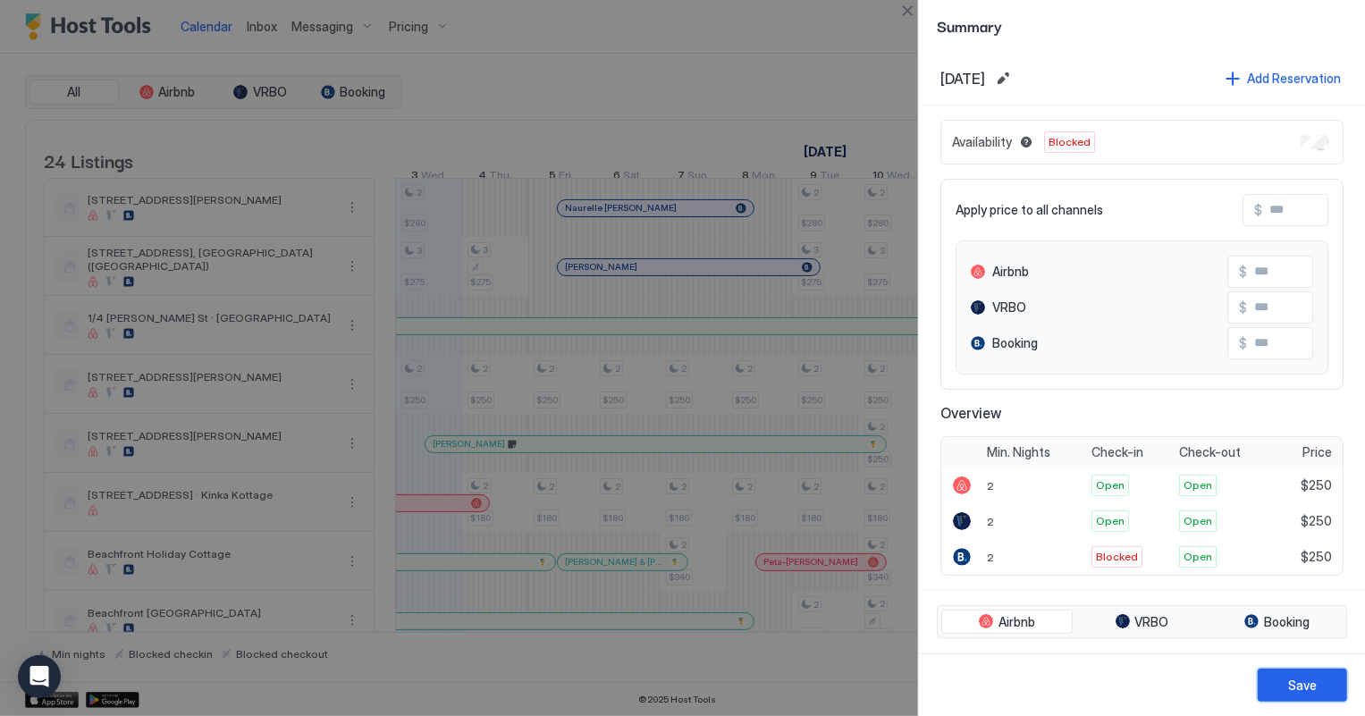
click at [1300, 680] on div "Save" at bounding box center [1302, 685] width 29 height 19
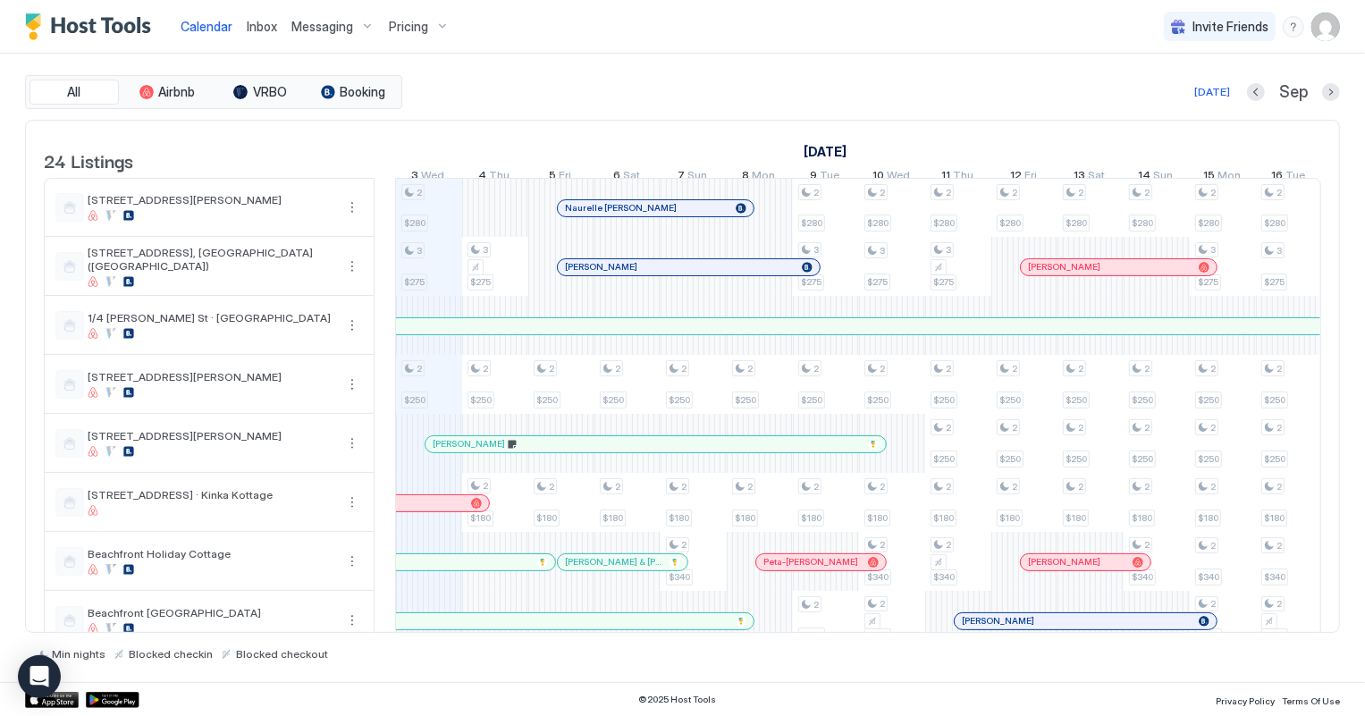
click at [265, 22] on span "Inbox" at bounding box center [262, 26] width 30 height 15
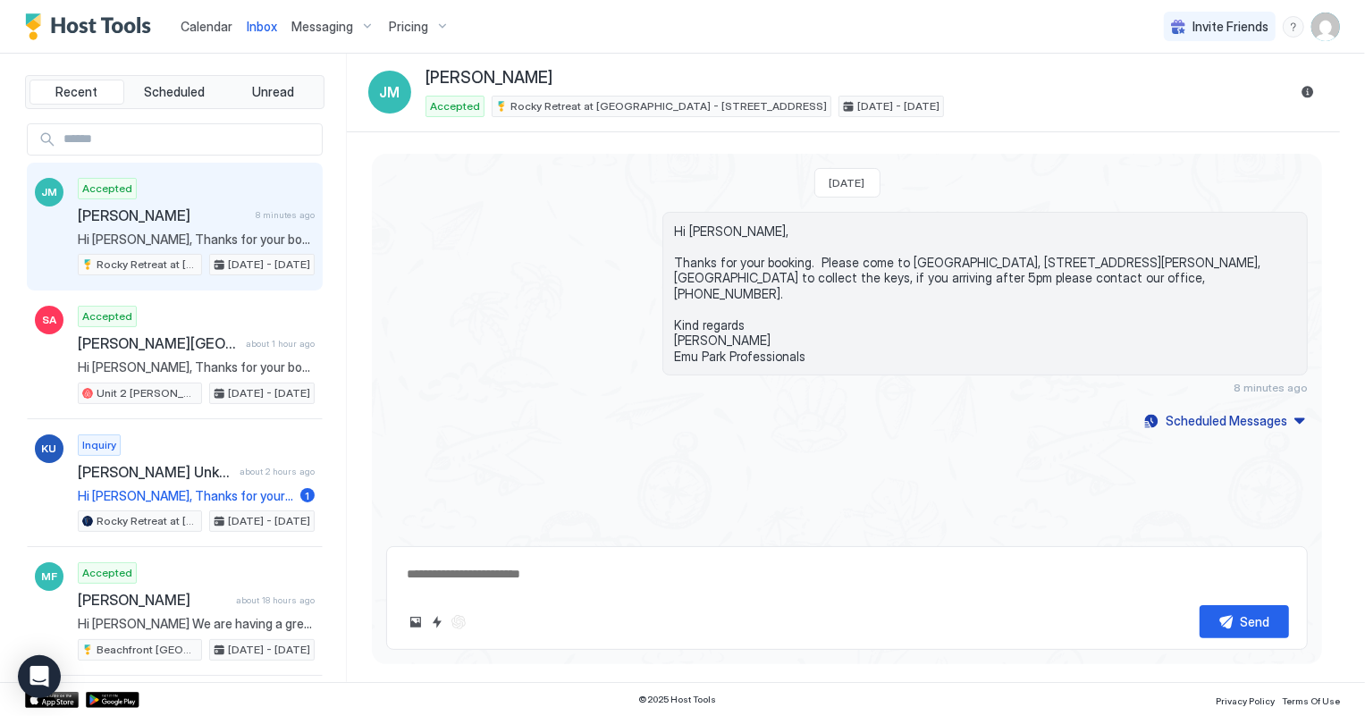
click at [205, 23] on span "Calendar" at bounding box center [207, 26] width 52 height 15
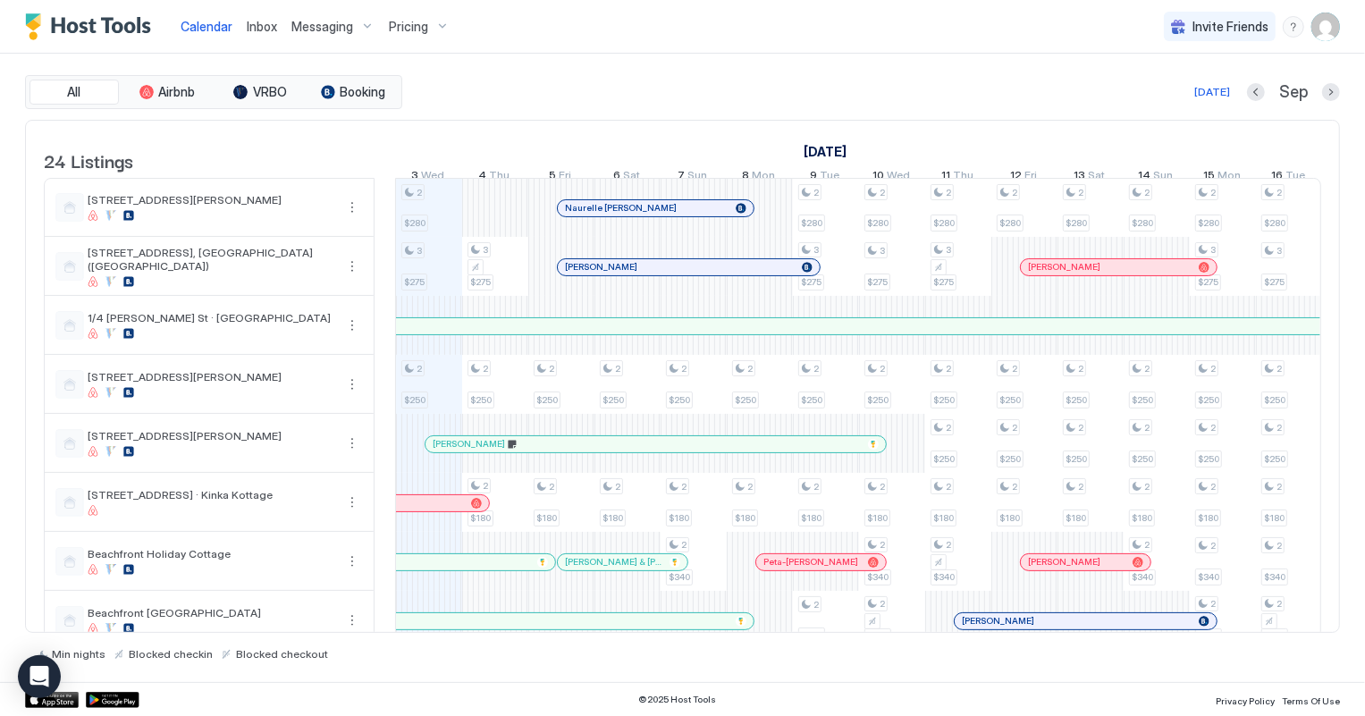
click at [253, 20] on span "Inbox" at bounding box center [262, 26] width 30 height 15
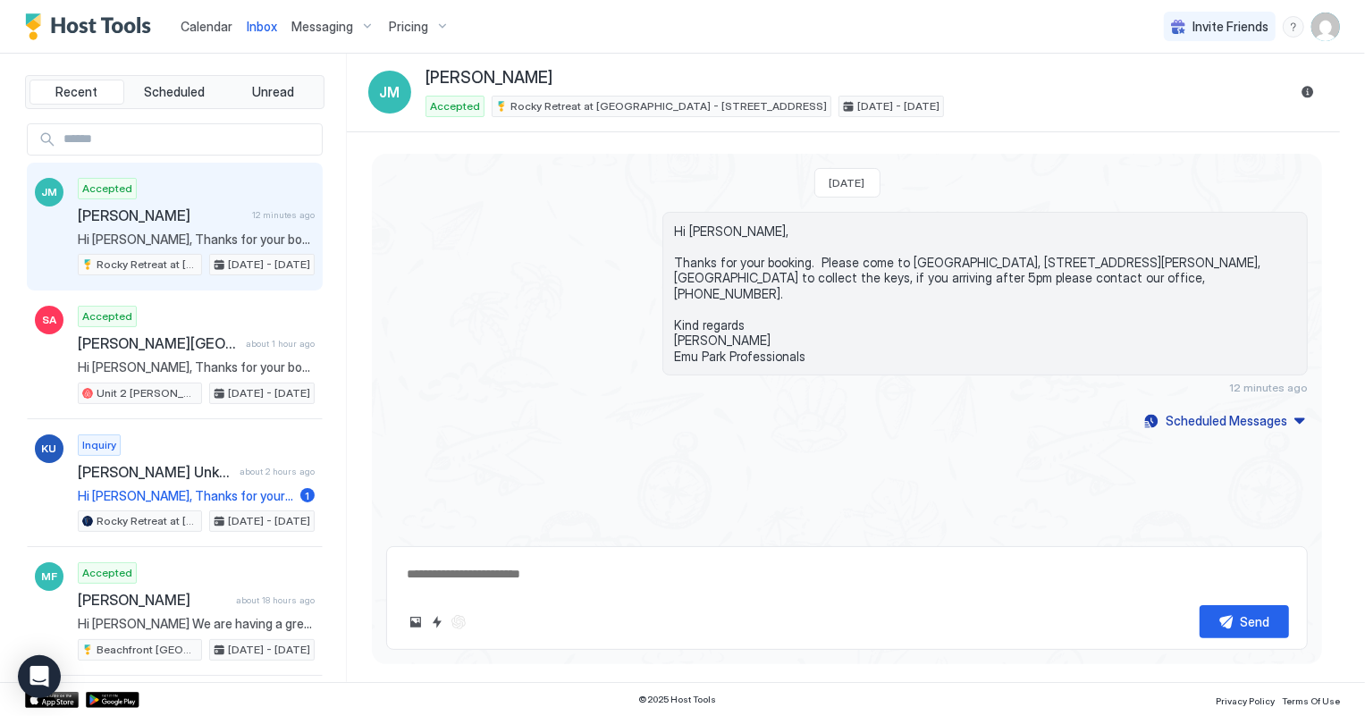
click at [196, 25] on span "Calendar" at bounding box center [207, 26] width 52 height 15
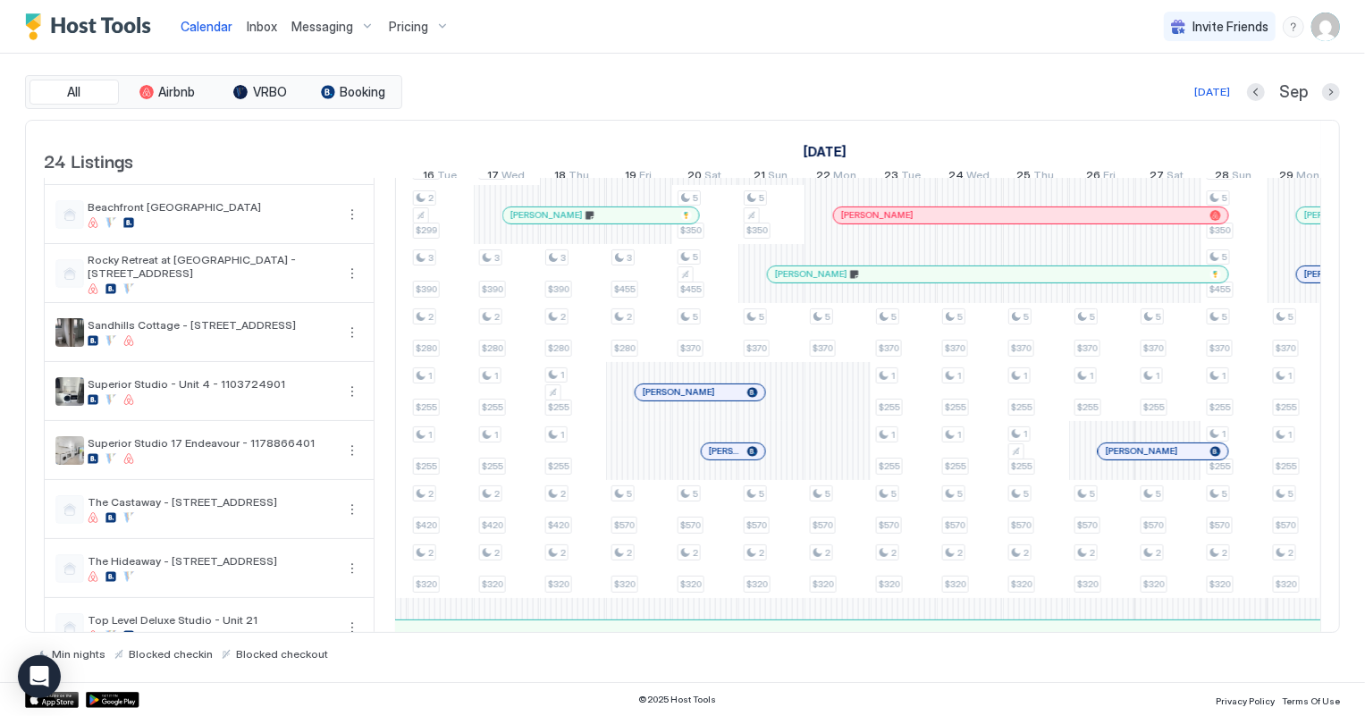
scroll to position [0, 2005]
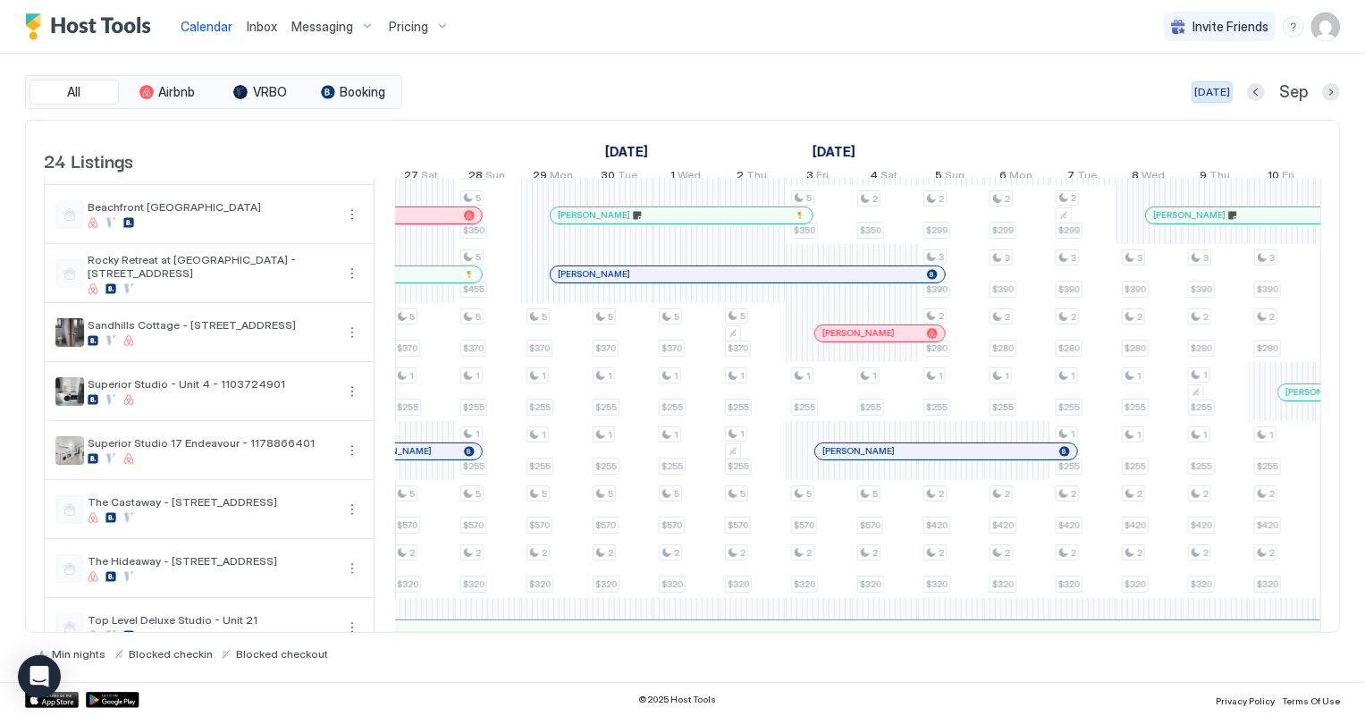
click at [1216, 98] on div "[DATE]" at bounding box center [1212, 92] width 36 height 16
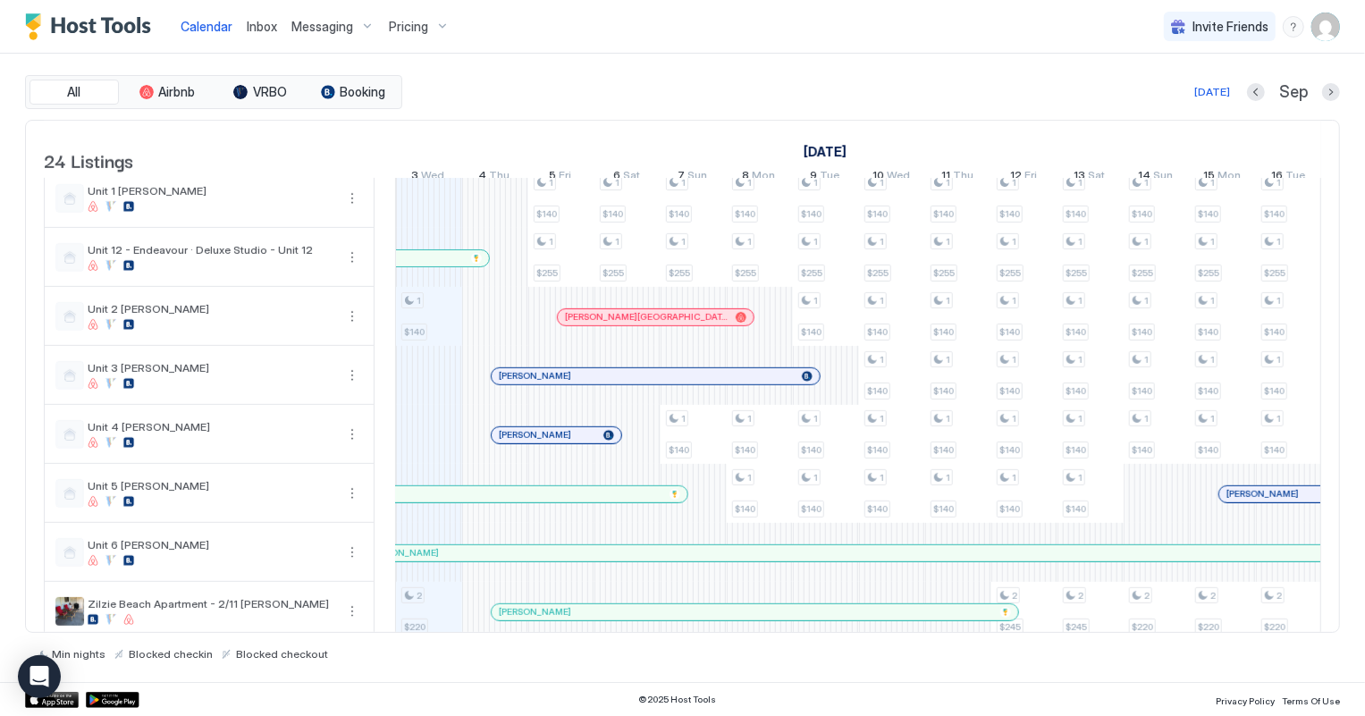
scroll to position [983, 0]
